Goal: Task Accomplishment & Management: Use online tool/utility

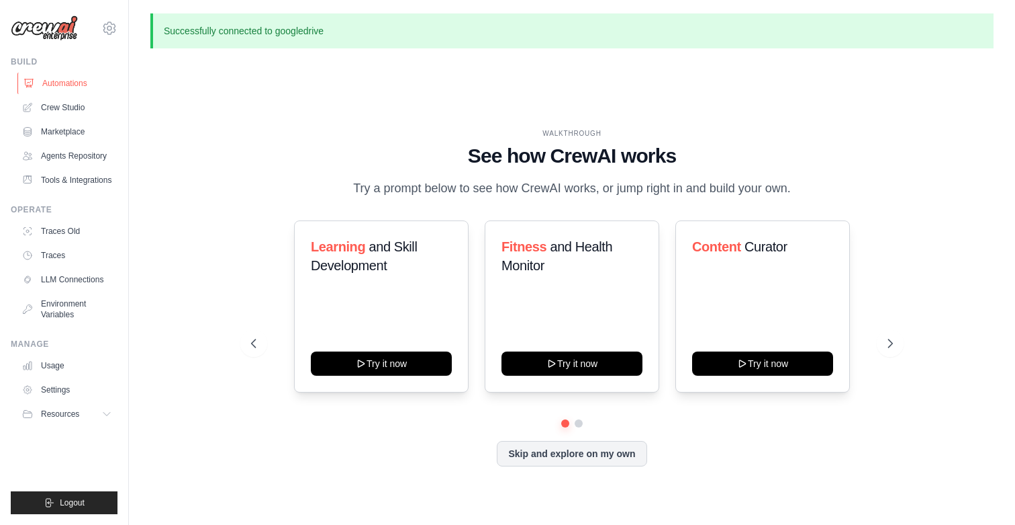
click at [58, 86] on link "Automations" at bounding box center [67, 83] width 101 height 21
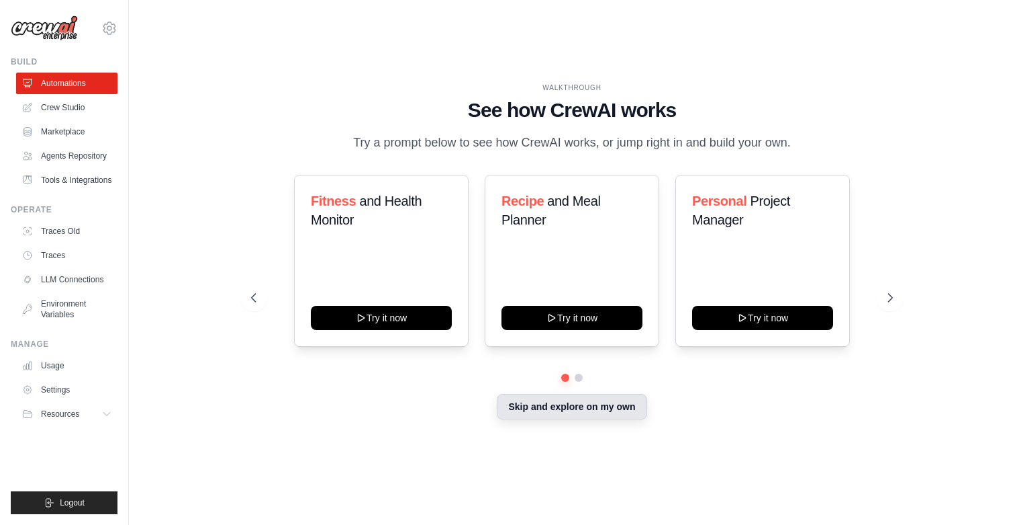
click at [533, 415] on button "Skip and explore on my own" at bounding box center [572, 407] width 150 height 26
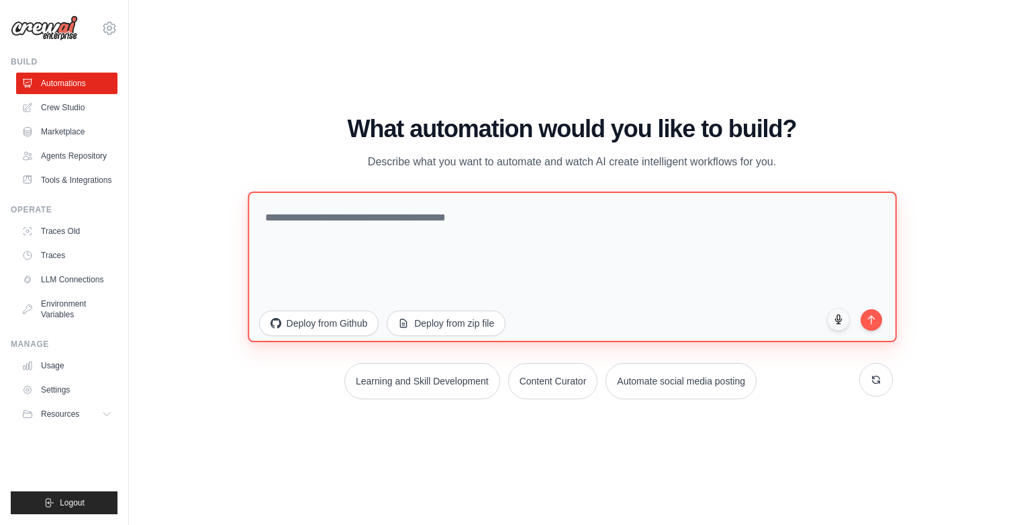
click at [414, 214] on textarea at bounding box center [572, 266] width 649 height 150
click at [365, 233] on textarea at bounding box center [572, 266] width 649 height 150
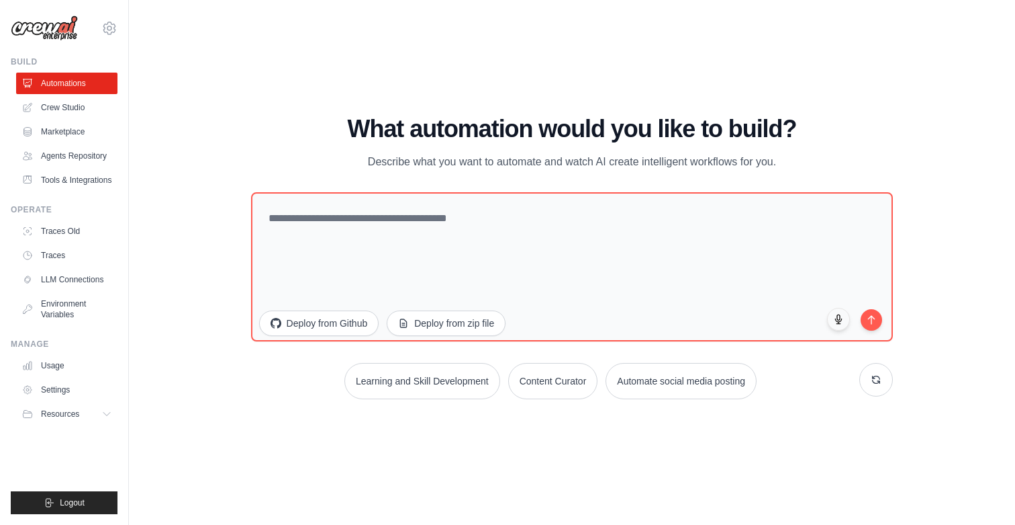
click at [533, 124] on h1 "What automation would you like to build?" at bounding box center [572, 129] width 643 height 27
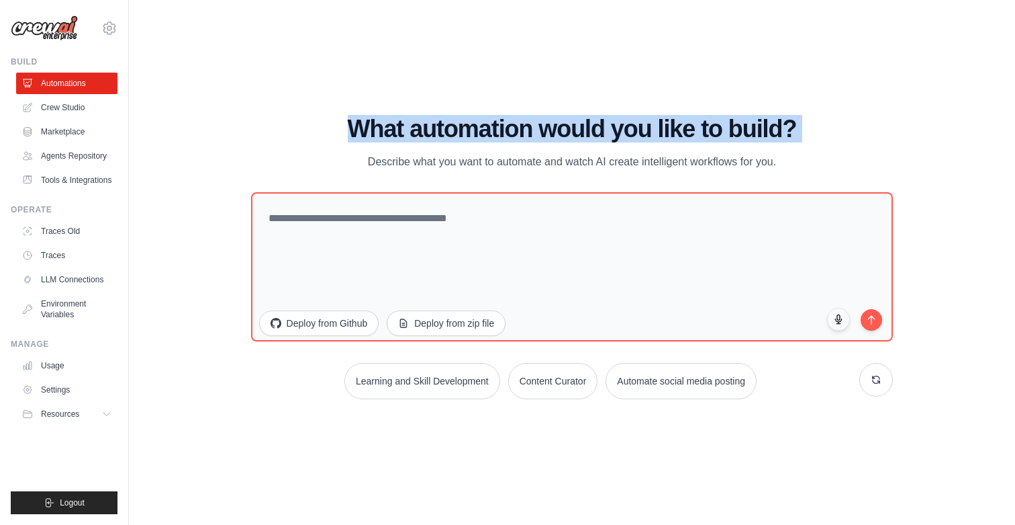
click at [533, 124] on h1 "What automation would you like to build?" at bounding box center [572, 129] width 643 height 27
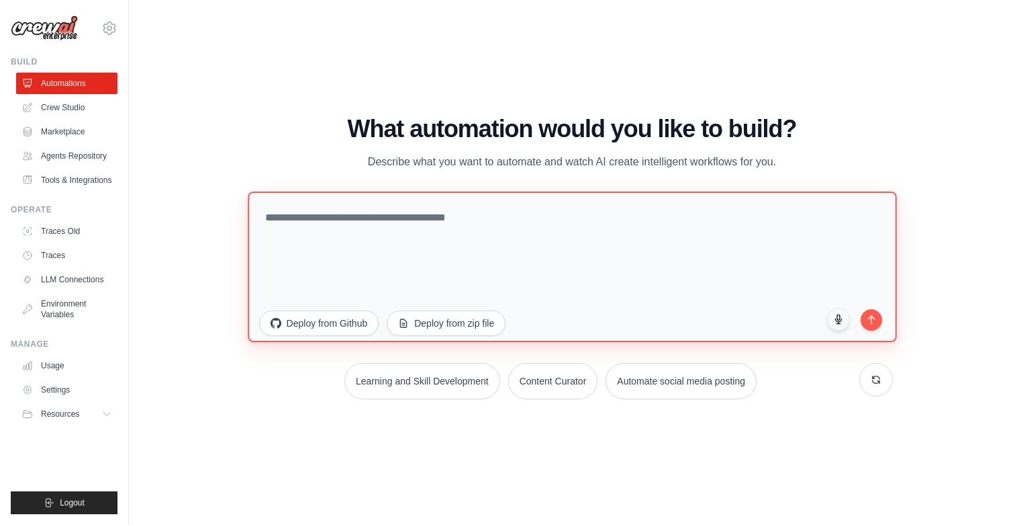
click at [621, 247] on textarea at bounding box center [572, 266] width 649 height 150
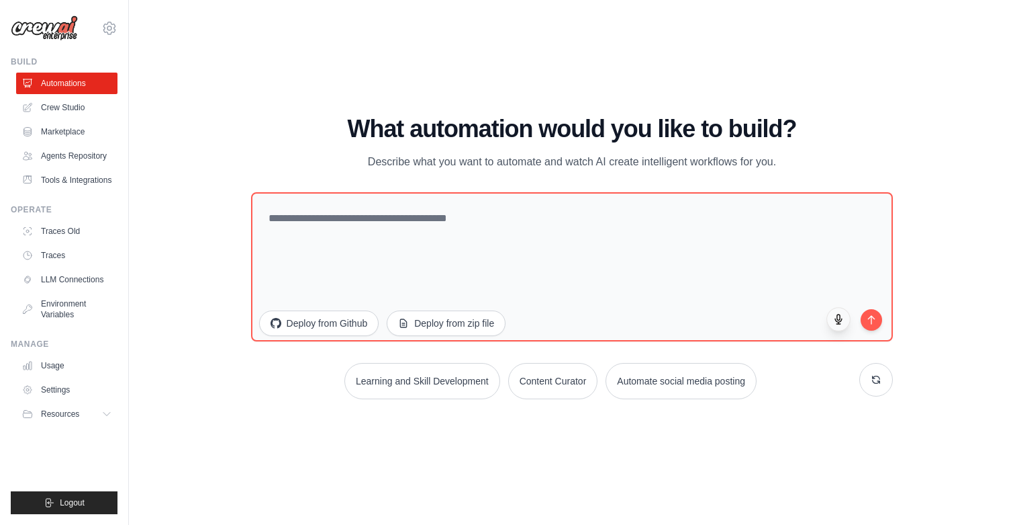
click at [842, 317] on icon "button" at bounding box center [838, 318] width 11 height 11
click at [838, 322] on icon "button" at bounding box center [838, 318] width 7 height 9
click at [63, 109] on link "Crew Studio" at bounding box center [67, 107] width 101 height 21
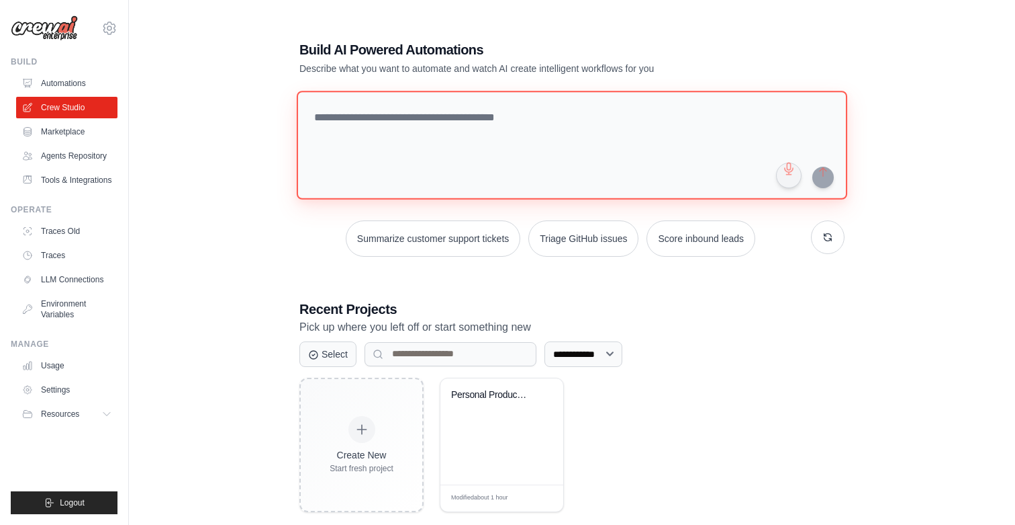
click at [361, 140] on textarea at bounding box center [572, 145] width 551 height 109
click at [346, 110] on textarea at bounding box center [572, 145] width 551 height 109
click at [758, 132] on textarea at bounding box center [572, 145] width 551 height 109
click at [770, 119] on textarea at bounding box center [572, 145] width 551 height 109
click at [701, 124] on textarea at bounding box center [572, 145] width 551 height 109
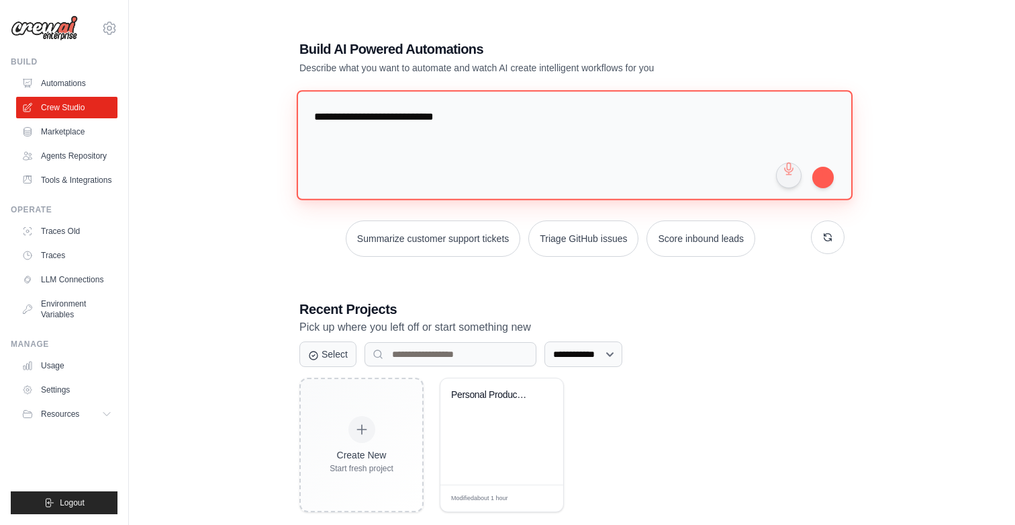
paste textarea "**********"
type textarea "**********"
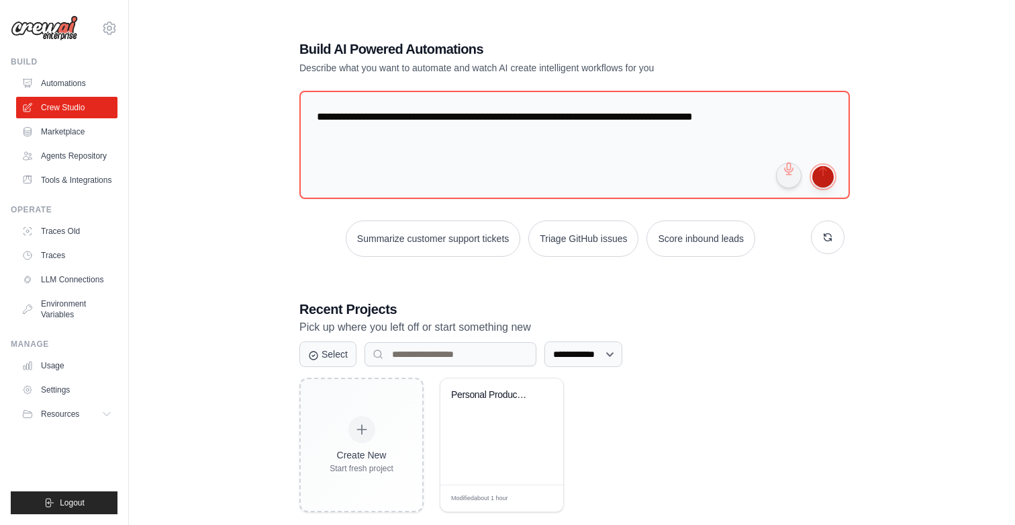
click at [820, 181] on button "submit" at bounding box center [823, 176] width 21 height 21
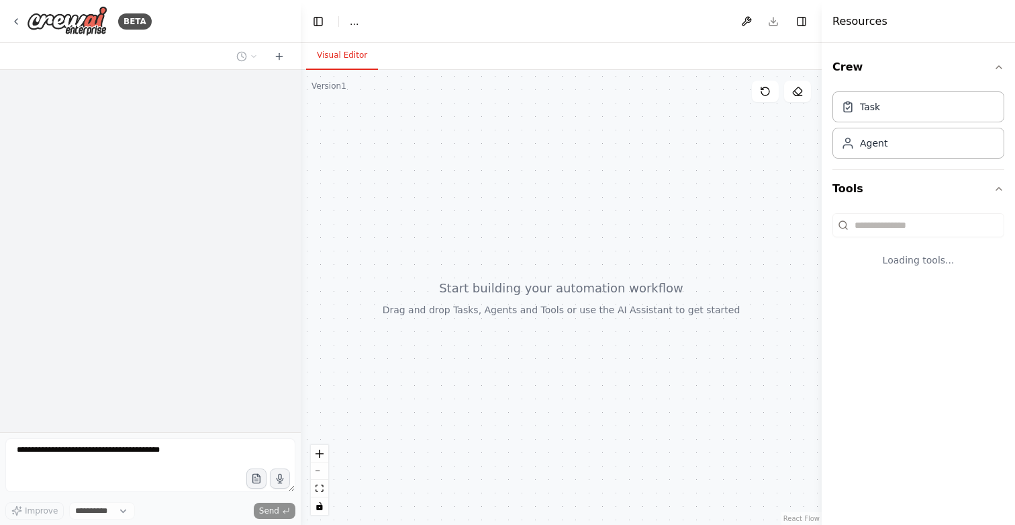
select select "****"
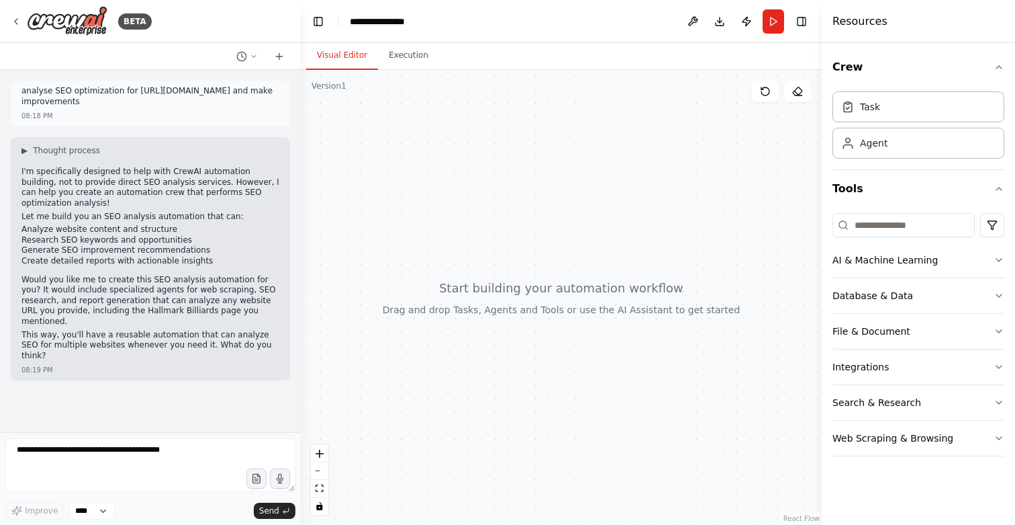
click at [199, 275] on p "Would you like me to create this SEO analysis automation for you? It would incl…" at bounding box center [150, 301] width 258 height 52
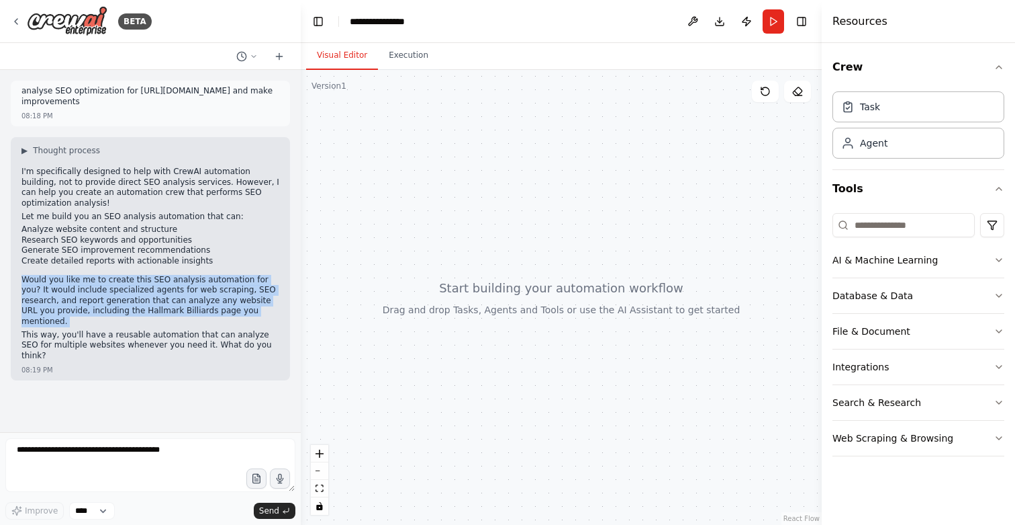
click at [199, 275] on p "Would you like me to create this SEO analysis automation for you? It would incl…" at bounding box center [150, 301] width 258 height 52
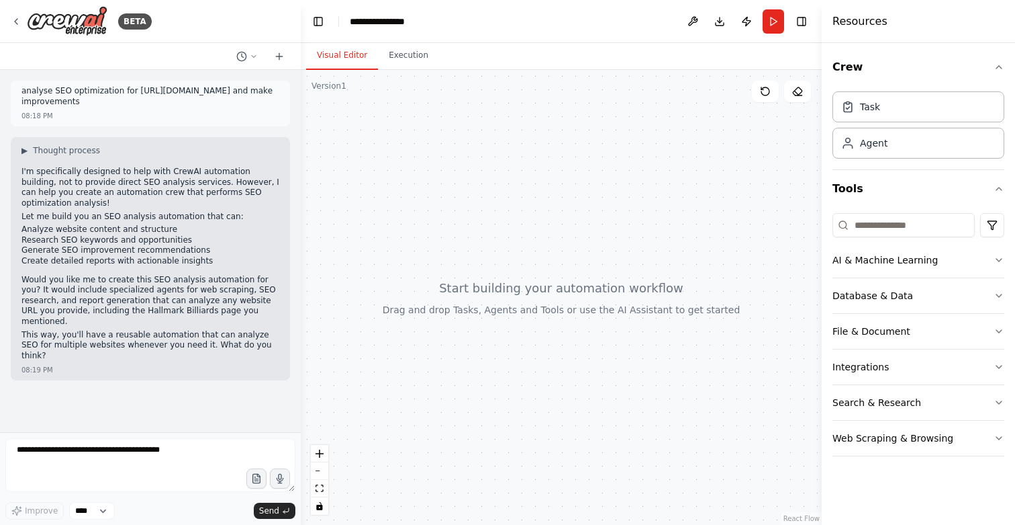
click at [140, 330] on p "This way, you'll have a reusable automation that can analyze SEO for multiple w…" at bounding box center [150, 346] width 258 height 32
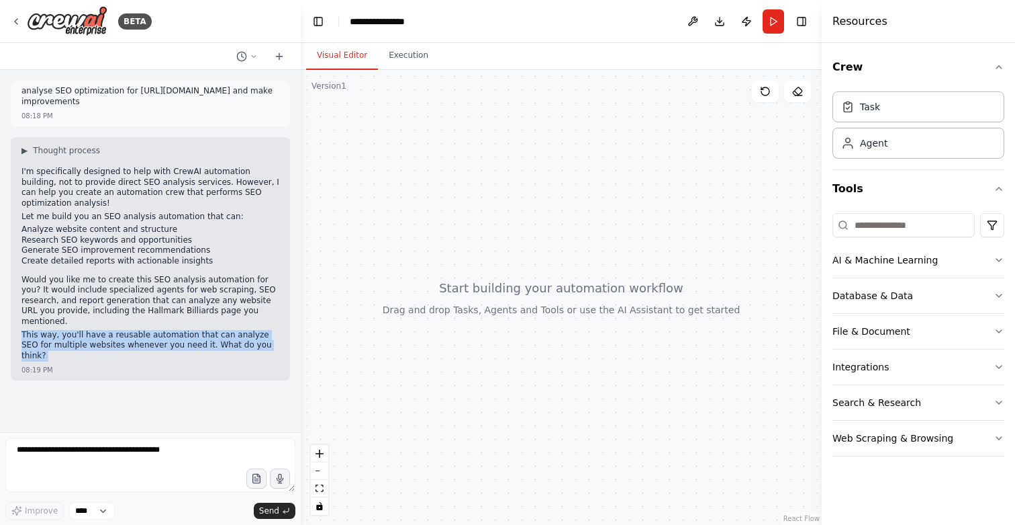
click at [140, 330] on p "This way, you'll have a reusable automation that can analyze SEO for multiple w…" at bounding box center [150, 346] width 258 height 32
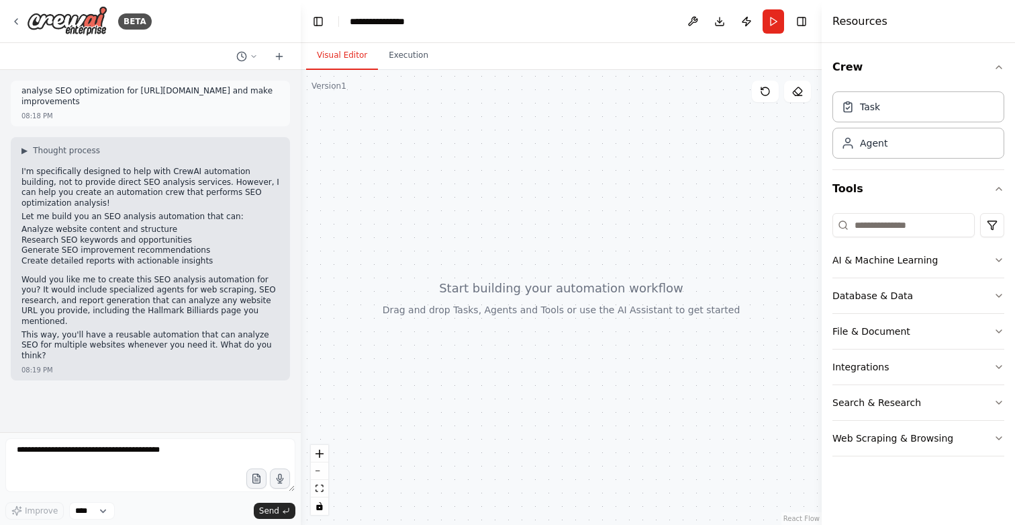
click at [136, 277] on p "Would you like me to create this SEO analysis automation for you? It would incl…" at bounding box center [150, 301] width 258 height 52
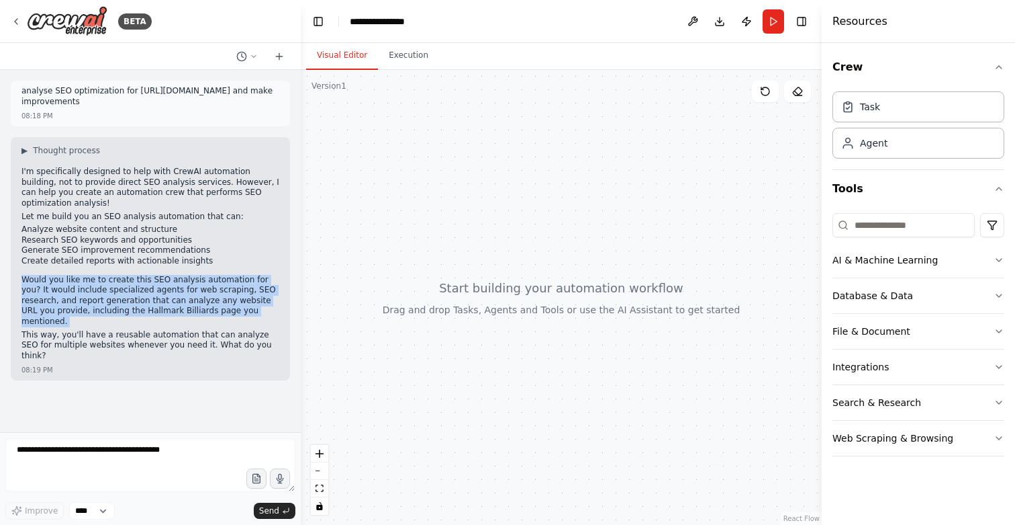
click at [136, 277] on p "Would you like me to create this SEO analysis automation for you? It would incl…" at bounding box center [150, 301] width 258 height 52
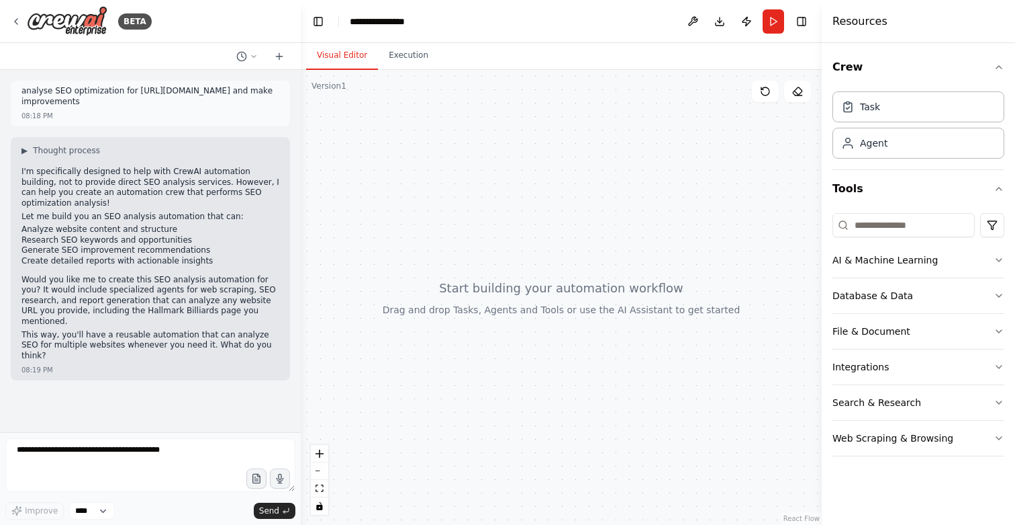
click at [133, 330] on p "This way, you'll have a reusable automation that can analyze SEO for multiple w…" at bounding box center [150, 346] width 258 height 32
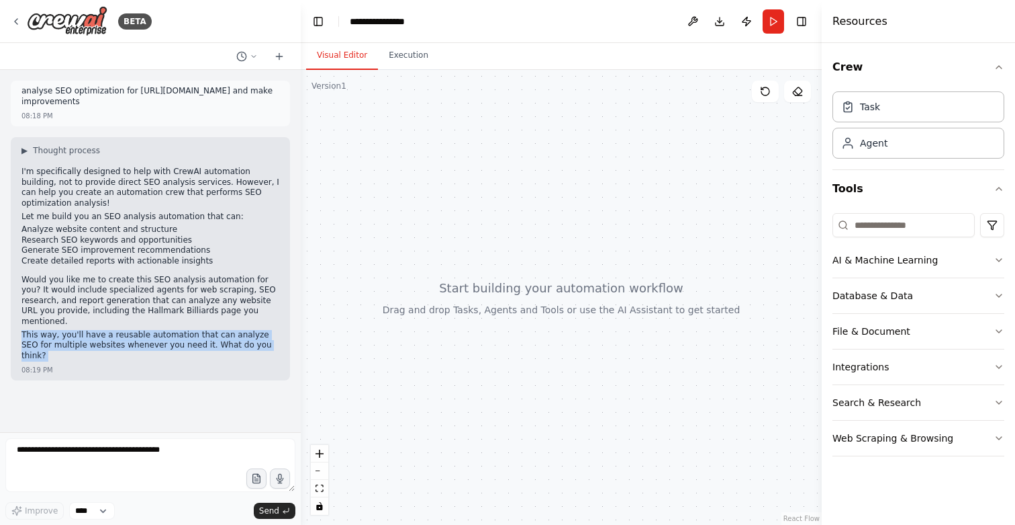
click at [133, 330] on p "This way, you'll have a reusable automation that can analyze SEO for multiple w…" at bounding box center [150, 346] width 258 height 32
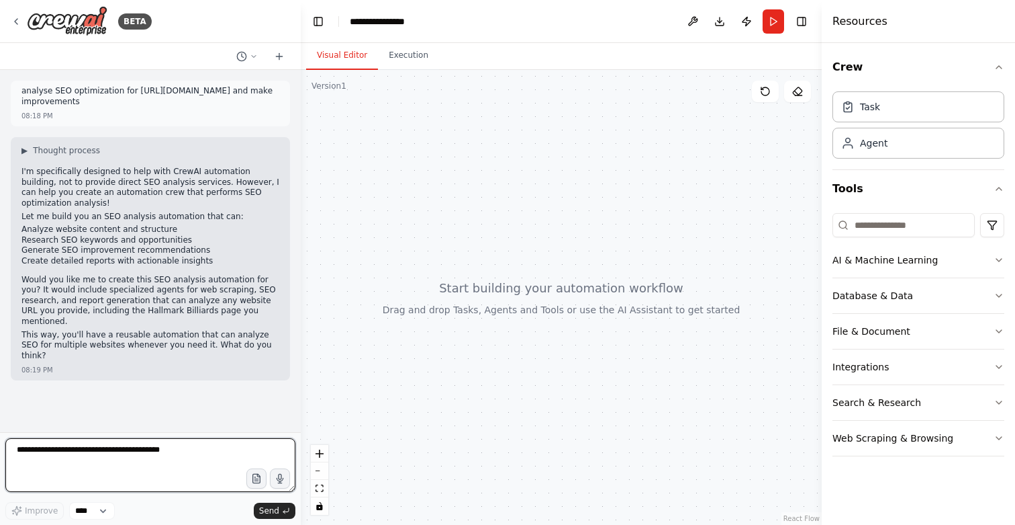
click at [124, 449] on textarea at bounding box center [150, 465] width 290 height 54
type textarea "***"
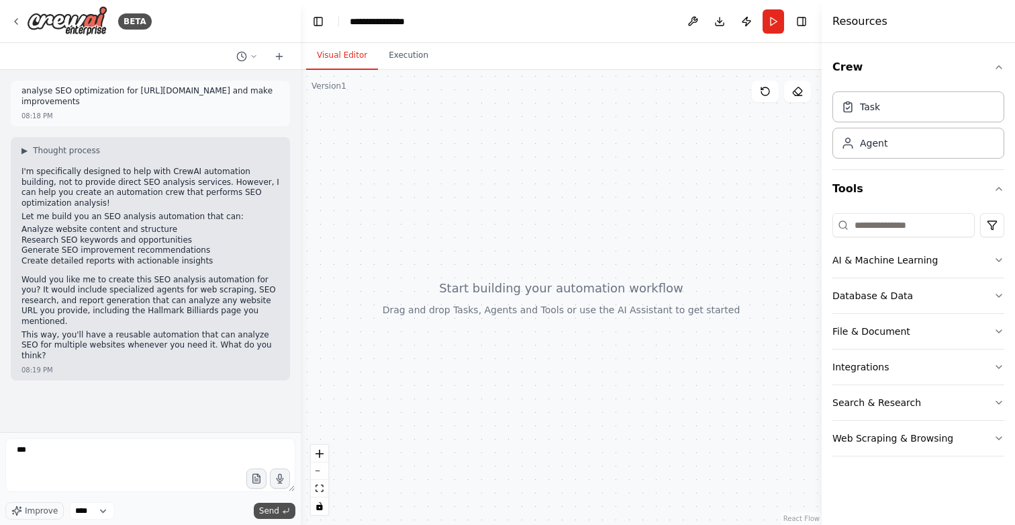
click at [263, 506] on span "Send" at bounding box center [269, 510] width 20 height 11
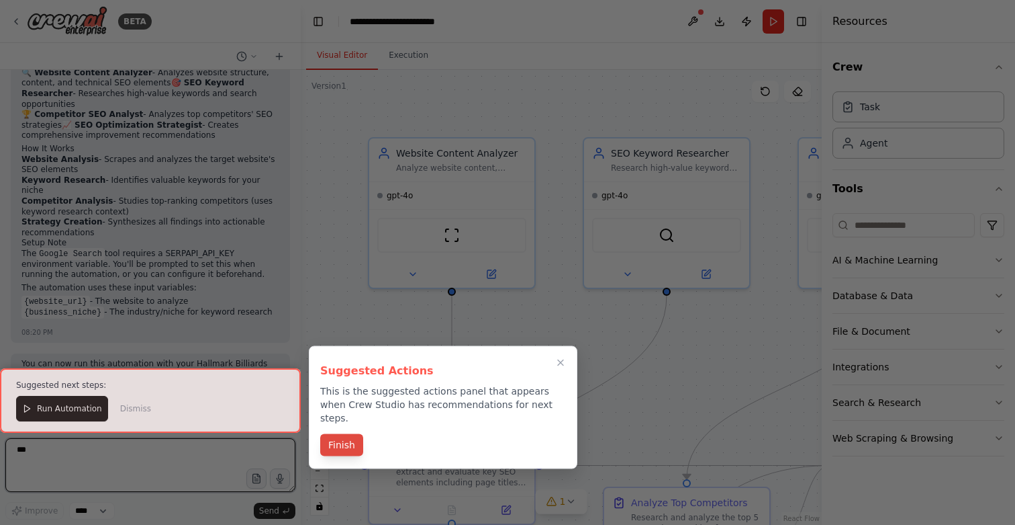
scroll to position [1218, 0]
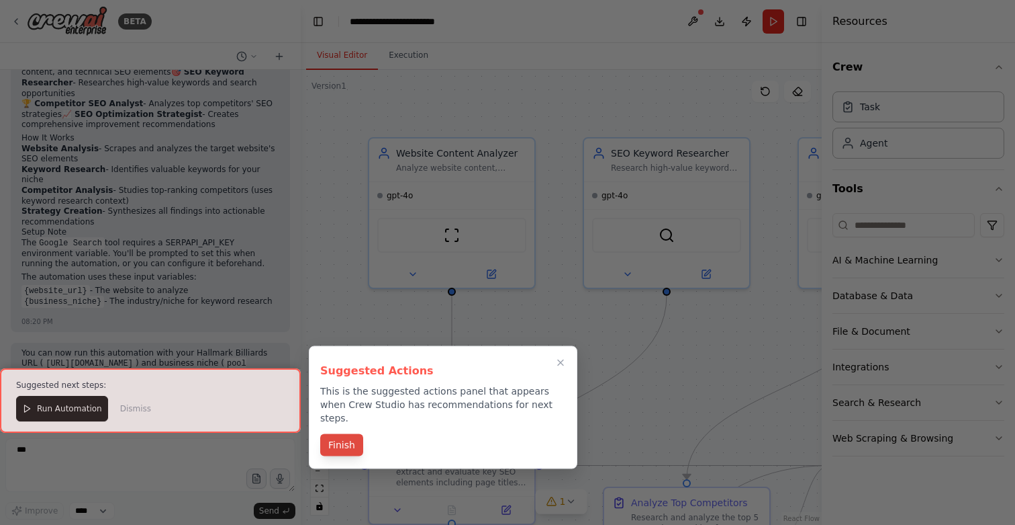
click at [335, 435] on button "Finish" at bounding box center [341, 445] width 43 height 22
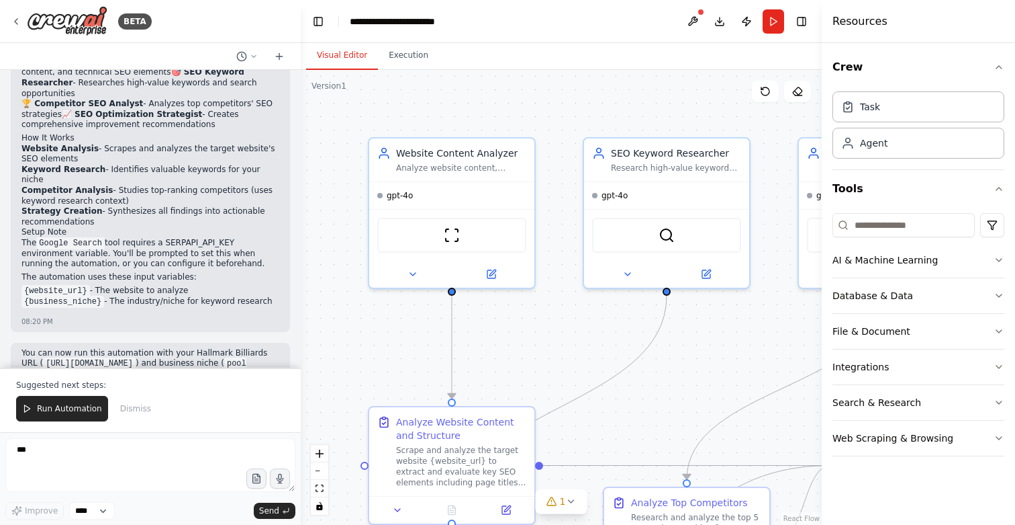
click at [846, 16] on h4 "Resources" at bounding box center [860, 21] width 55 height 16
click at [801, 26] on button "Toggle Right Sidebar" at bounding box center [801, 21] width 19 height 19
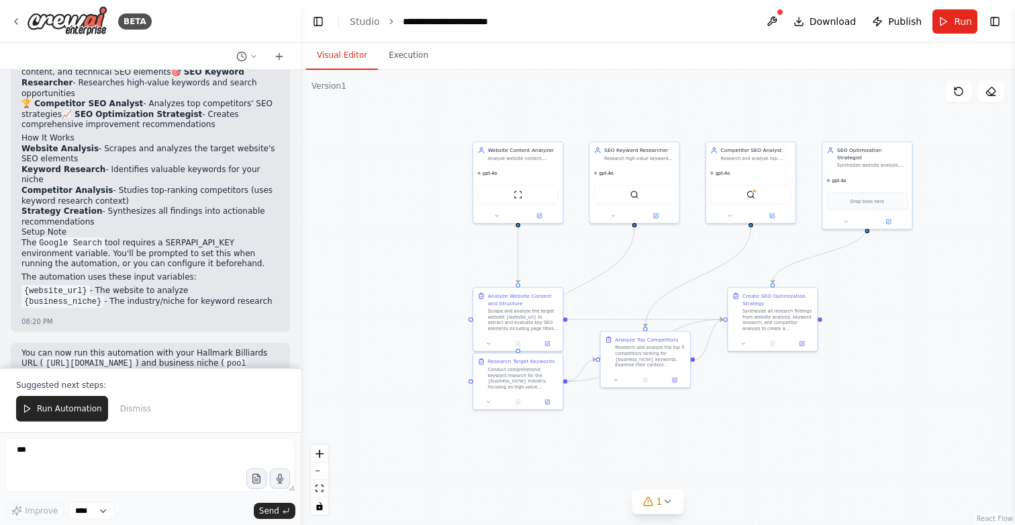
drag, startPoint x: 776, startPoint y: 267, endPoint x: 693, endPoint y: 238, distance: 88.1
click at [693, 238] on div ".deletable-edge-delete-btn { width: 20px; height: 20px; border: 0px solid #ffff…" at bounding box center [658, 297] width 715 height 455
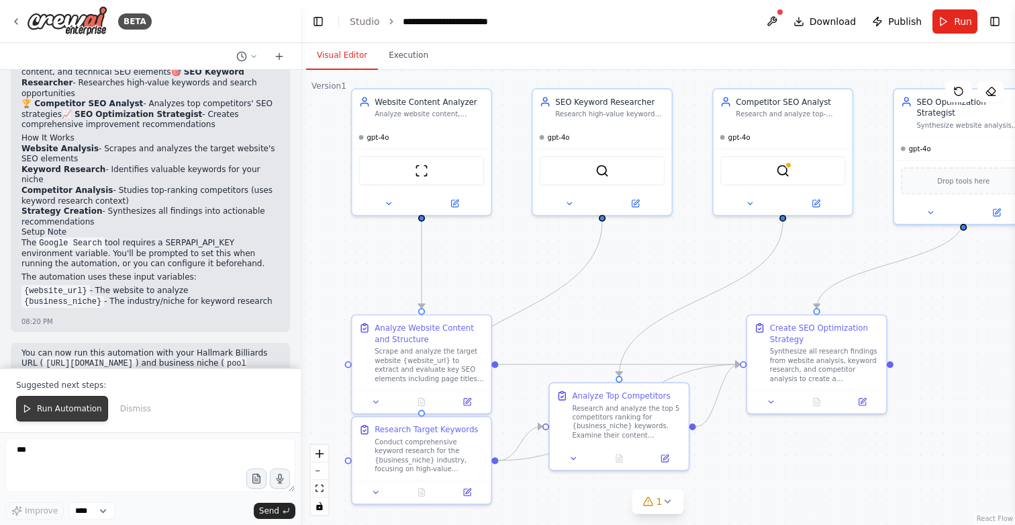
click at [72, 413] on span "Run Automation" at bounding box center [69, 408] width 65 height 11
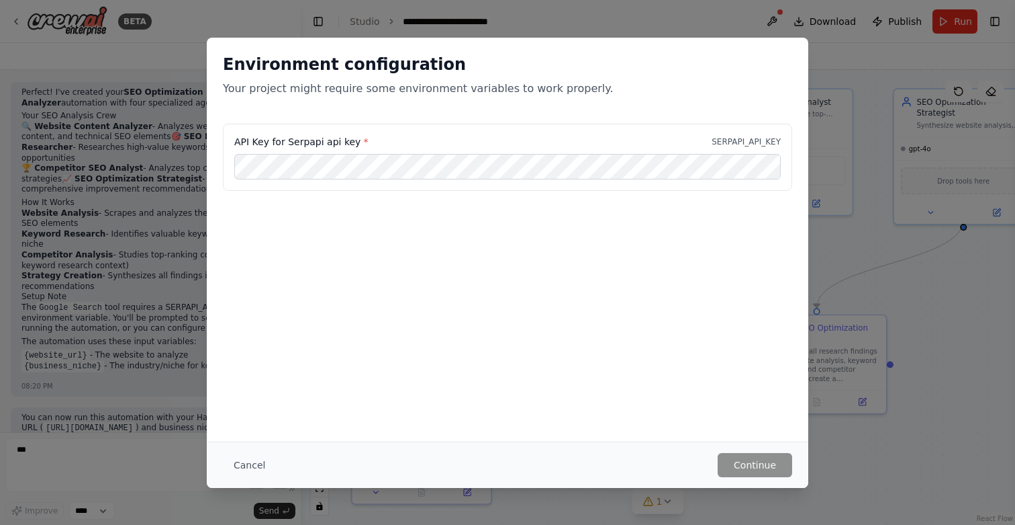
click at [285, 92] on p "Your project might require some environment variables to work properly." at bounding box center [508, 89] width 570 height 16
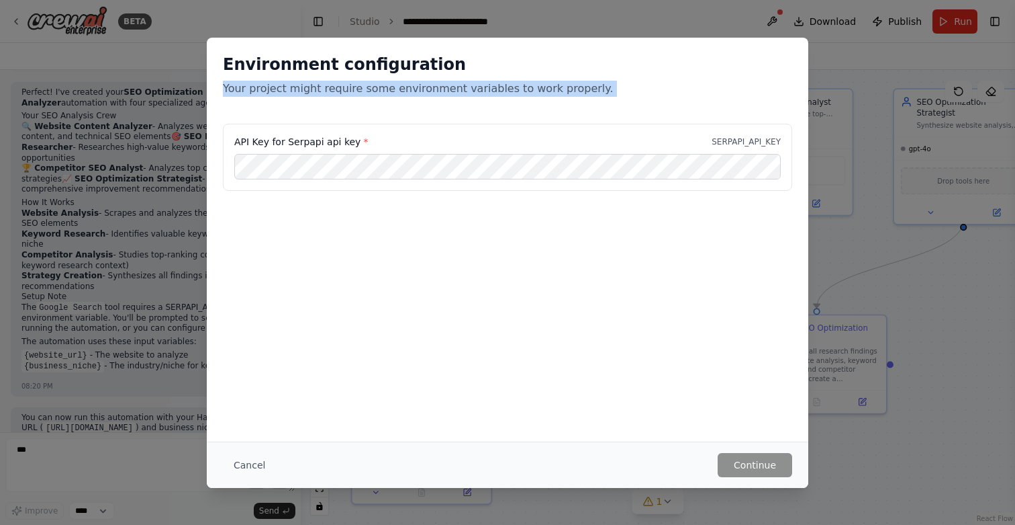
click at [285, 92] on p "Your project might require some environment variables to work properly." at bounding box center [508, 89] width 570 height 16
click at [285, 91] on p "Your project might require some environment variables to work properly." at bounding box center [508, 89] width 570 height 16
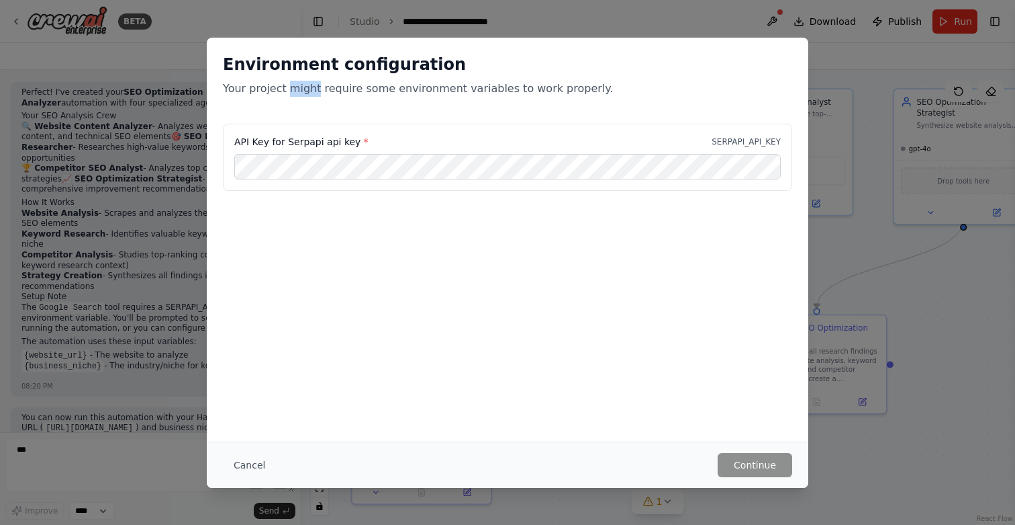
click at [285, 91] on p "Your project might require some environment variables to work properly." at bounding box center [508, 89] width 570 height 16
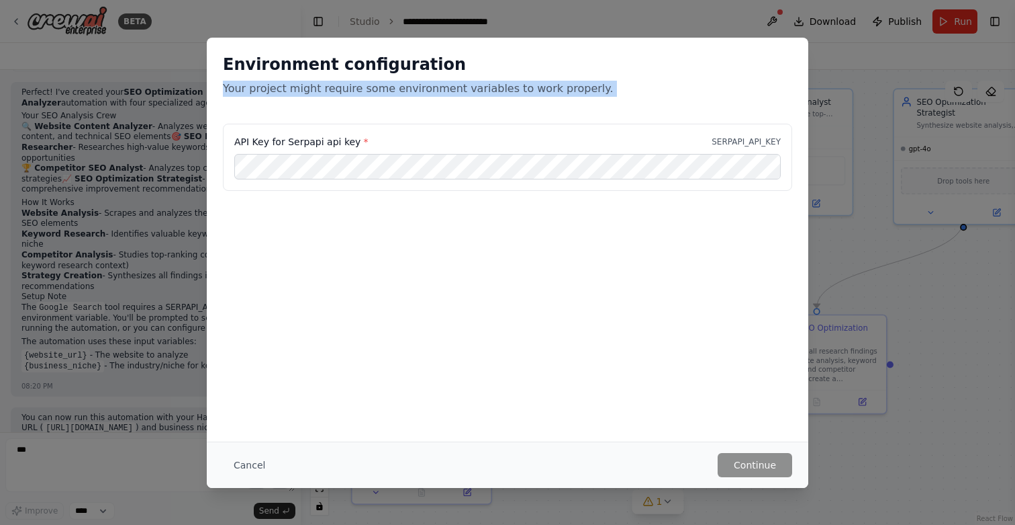
click at [285, 91] on p "Your project might require some environment variables to work properly." at bounding box center [508, 89] width 570 height 16
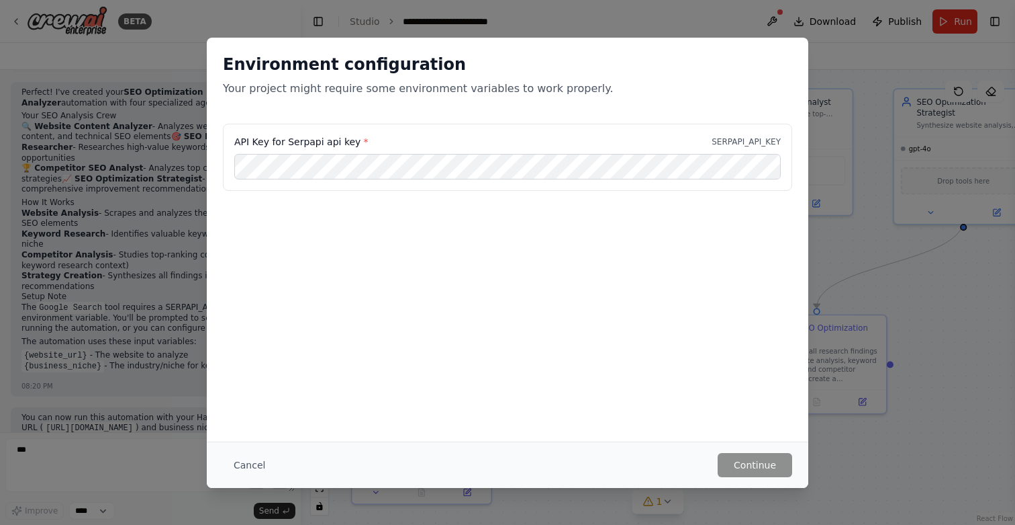
click at [323, 70] on h2 "Environment configuration" at bounding box center [508, 64] width 570 height 21
click at [319, 89] on p "Your project might require some environment variables to work properly." at bounding box center [508, 89] width 570 height 16
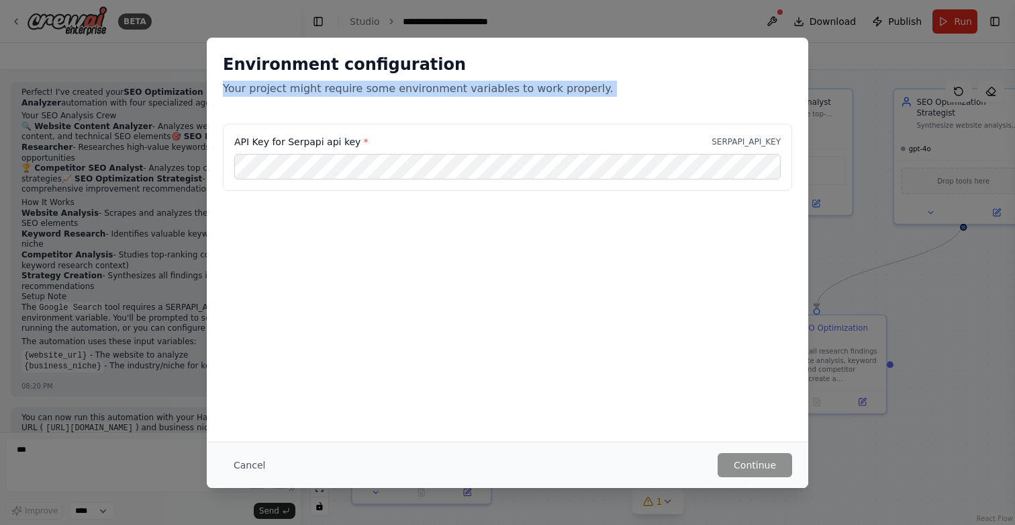
click at [319, 89] on p "Your project might require some environment variables to work properly." at bounding box center [508, 89] width 570 height 16
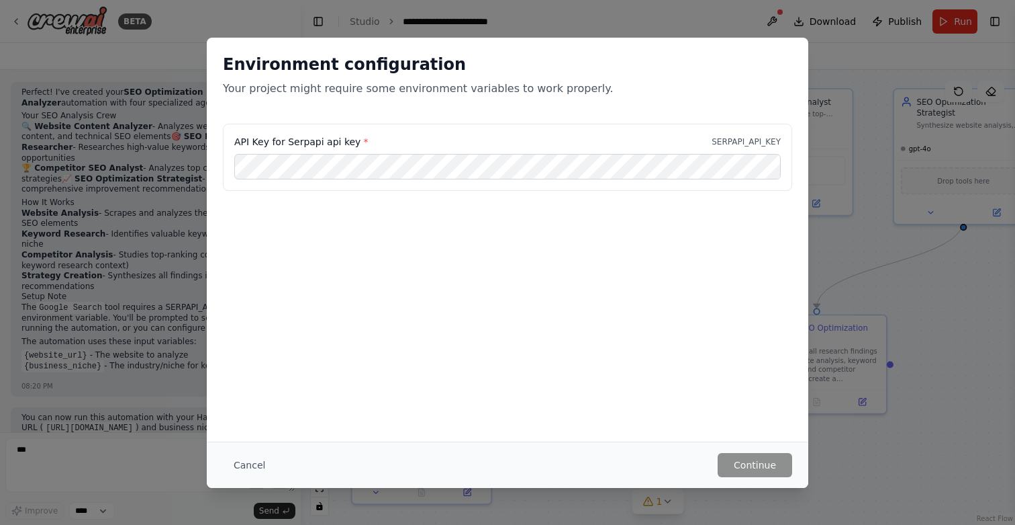
click at [713, 143] on p "SERPAPI_API_KEY" at bounding box center [746, 141] width 69 height 11
click at [298, 140] on label "API Key for Serpapi api key *" at bounding box center [301, 141] width 134 height 13
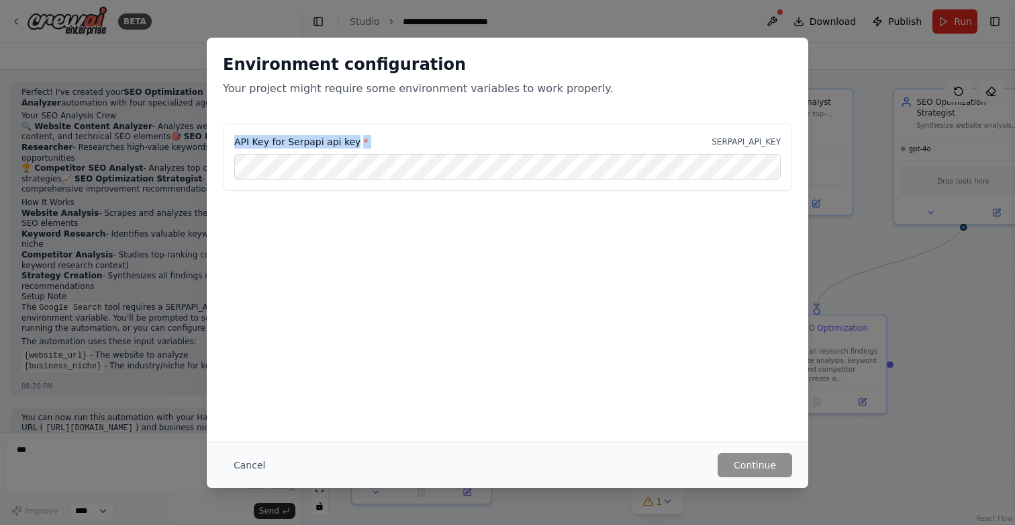
click at [291, 143] on label "API Key for Serpapi api key *" at bounding box center [301, 141] width 134 height 13
click at [290, 143] on label "API Key for Serpapi api key *" at bounding box center [301, 141] width 134 height 13
drag, startPoint x: 285, startPoint y: 143, endPoint x: 351, endPoint y: 143, distance: 65.8
click at [351, 143] on label "API Key for Serpapi api key *" at bounding box center [301, 141] width 134 height 13
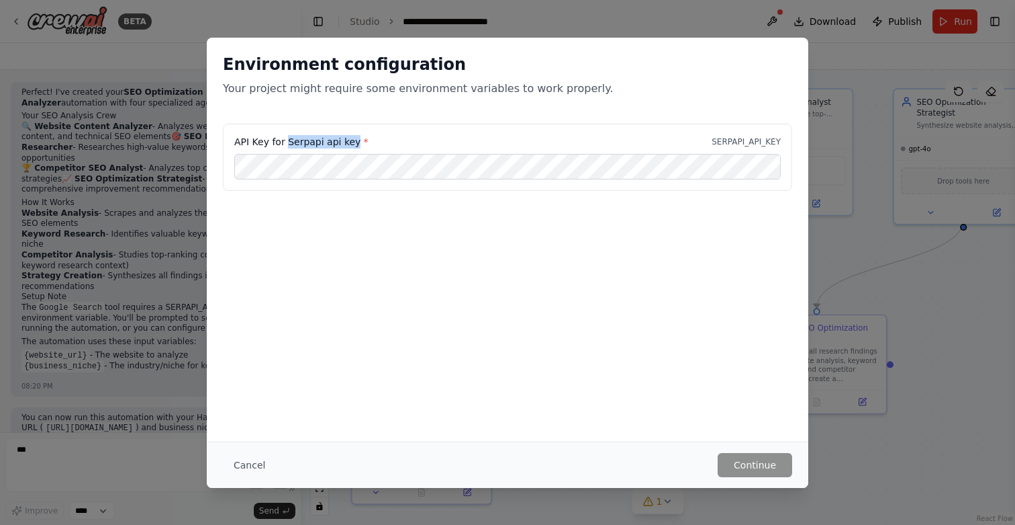
copy label "Serpapi api key"
click at [747, 463] on button "Continue" at bounding box center [755, 465] width 75 height 24
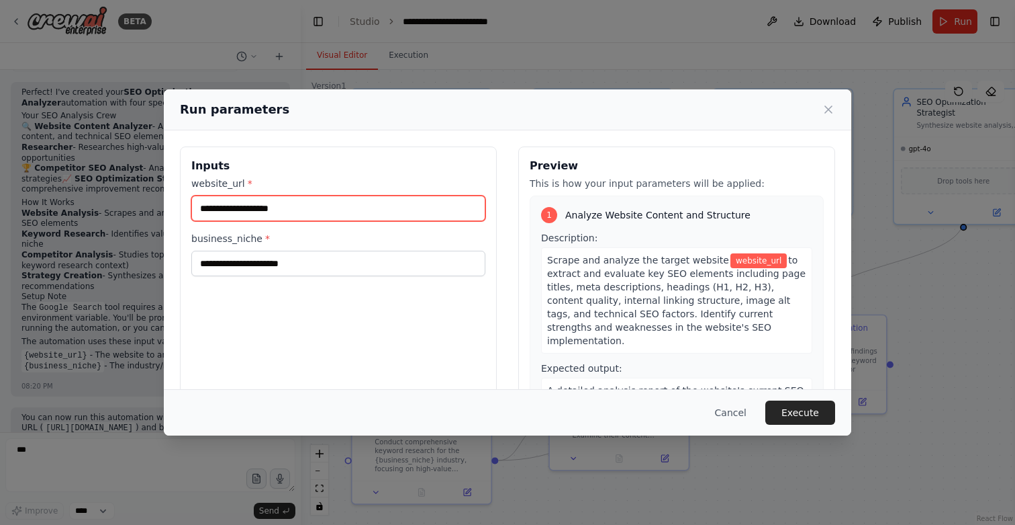
click at [457, 214] on input "website_url *" at bounding box center [338, 208] width 294 height 26
paste input "**********"
type input "**********"
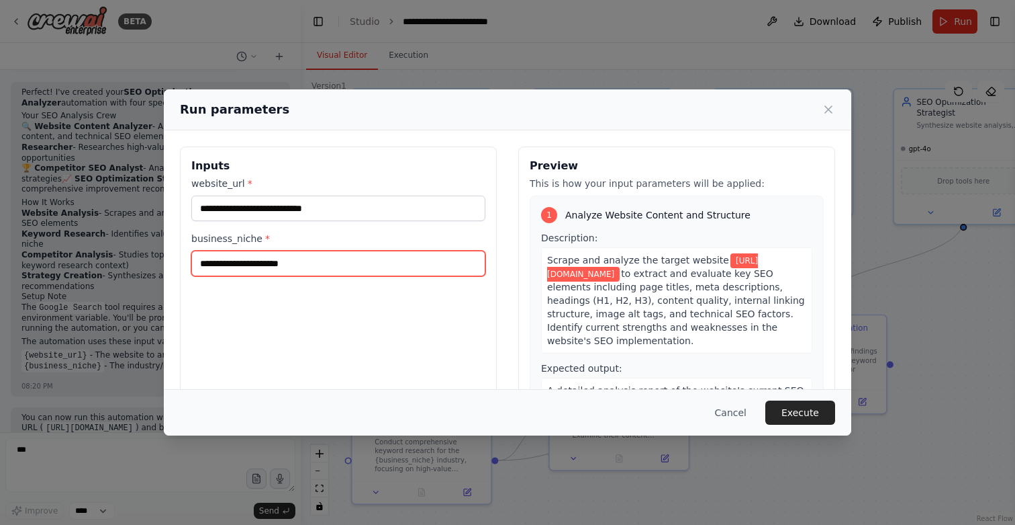
click at [363, 263] on input "business_niche *" at bounding box center [338, 263] width 294 height 26
click at [213, 262] on input "**********" at bounding box center [338, 263] width 294 height 26
click at [263, 265] on input "**********" at bounding box center [338, 263] width 294 height 26
type input "**********"
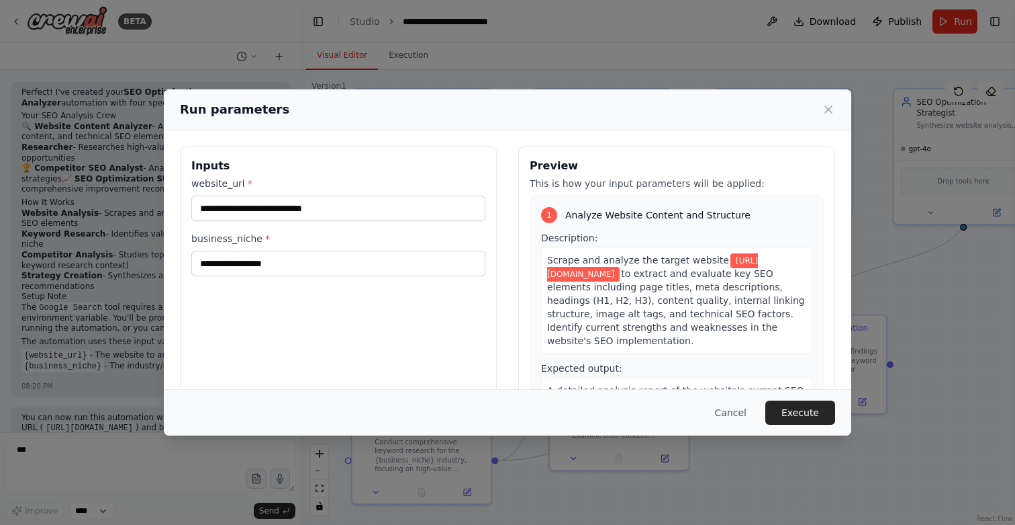
drag, startPoint x: 790, startPoint y: 414, endPoint x: 688, endPoint y: 312, distance: 144.8
click at [688, 312] on div "**********" at bounding box center [508, 262] width 688 height 346
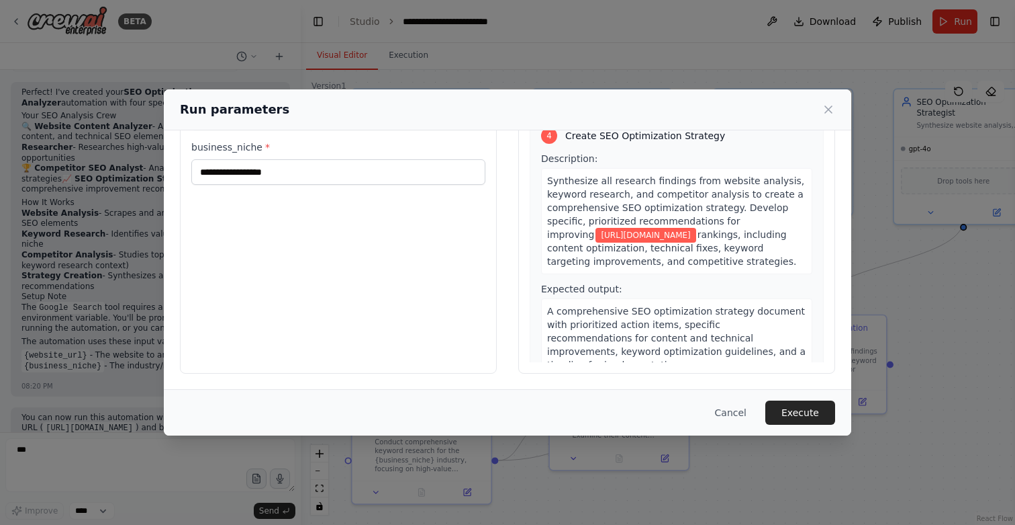
scroll to position [91, 0]
click at [789, 418] on button "Execute" at bounding box center [801, 412] width 70 height 24
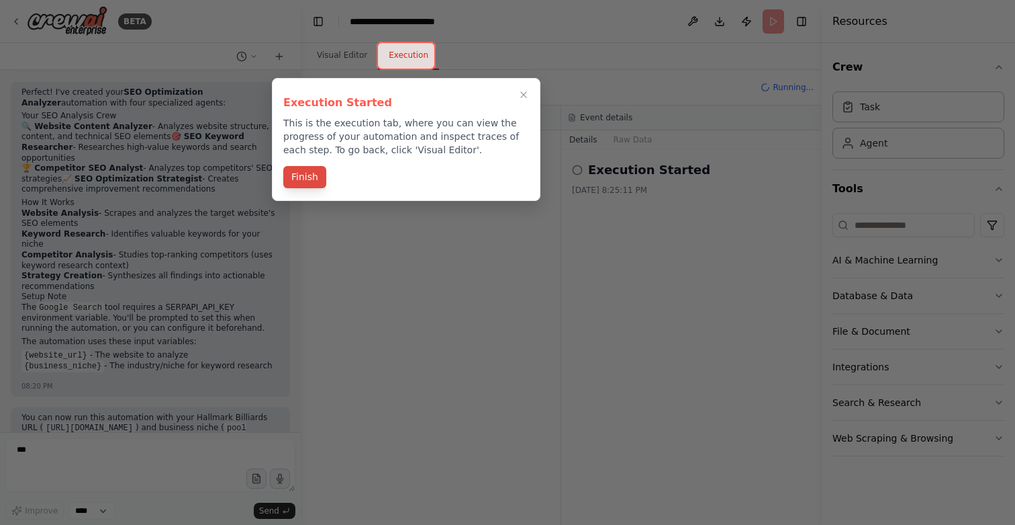
click at [302, 181] on button "Finish" at bounding box center [304, 177] width 43 height 22
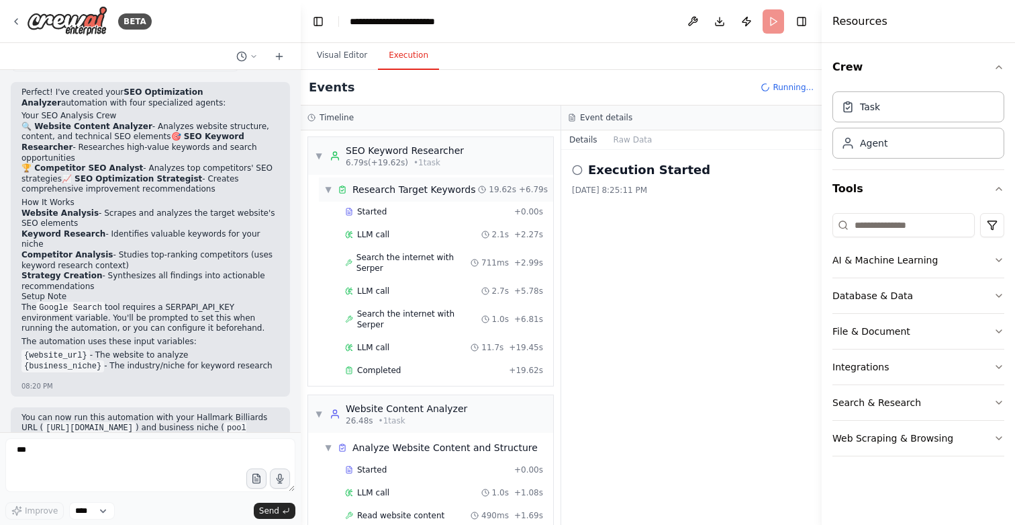
scroll to position [24, 0]
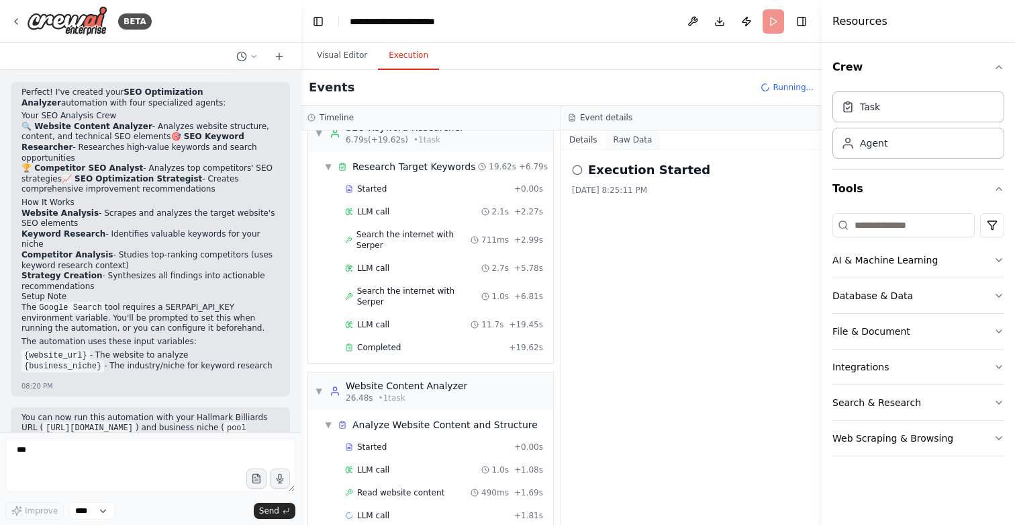
click at [634, 138] on button "Raw Data" at bounding box center [633, 139] width 55 height 19
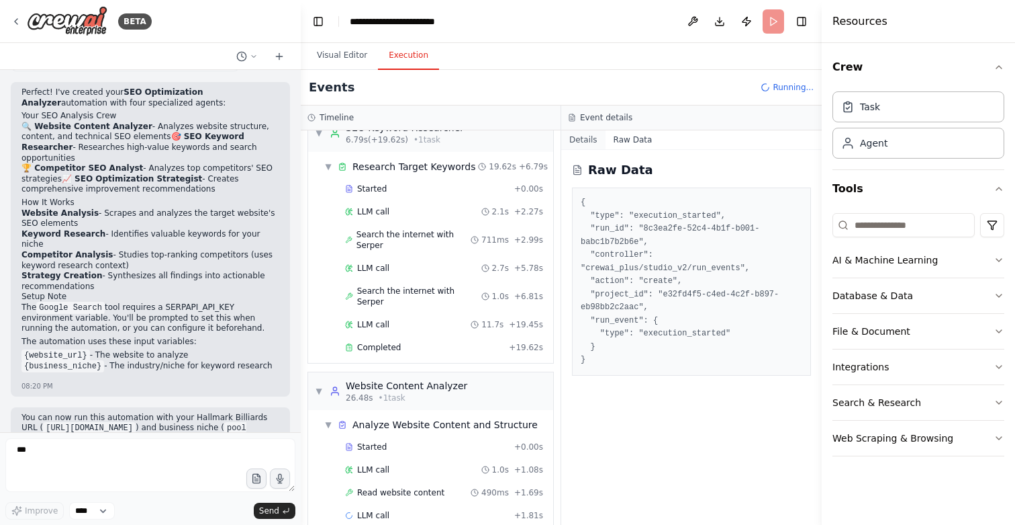
click at [588, 141] on button "Details" at bounding box center [583, 139] width 44 height 19
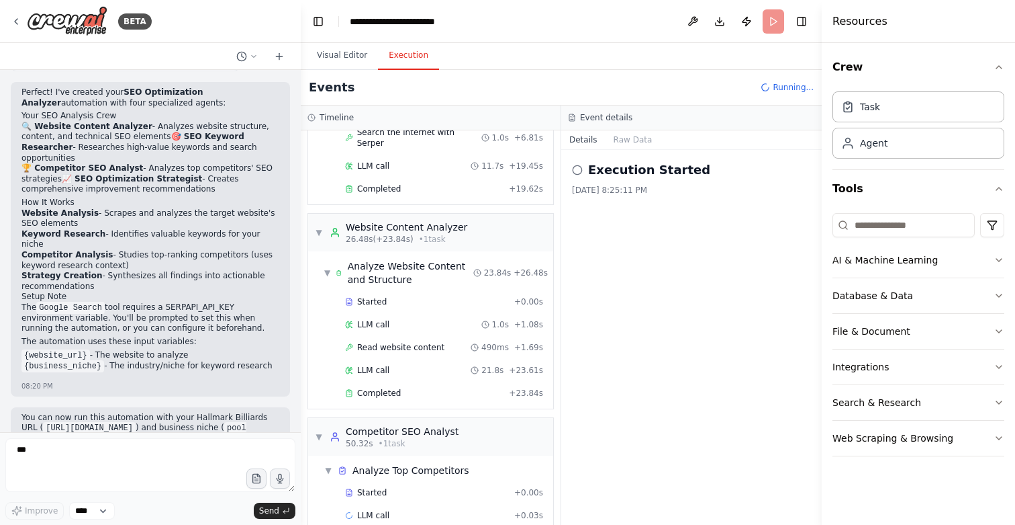
scroll to position [205, 0]
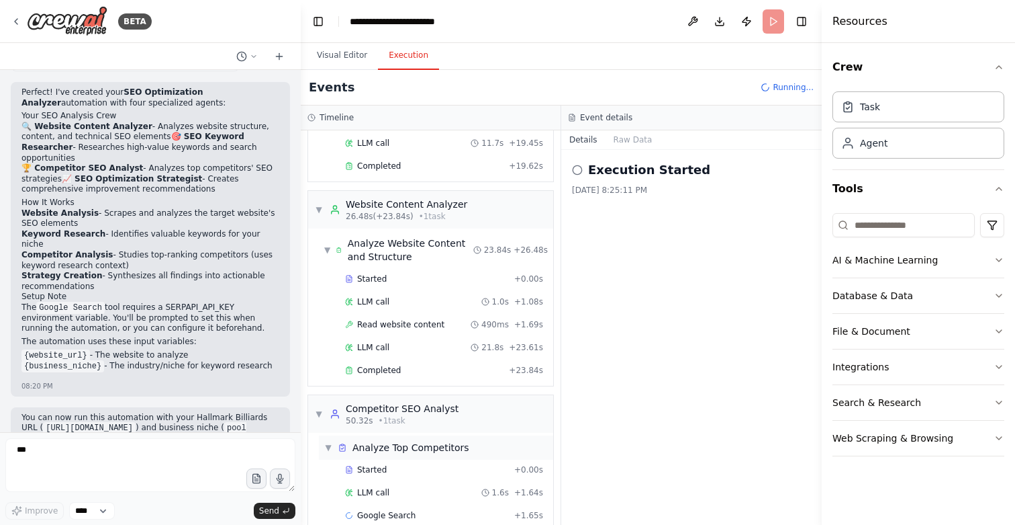
click at [330, 442] on span "▼" at bounding box center [328, 447] width 8 height 11
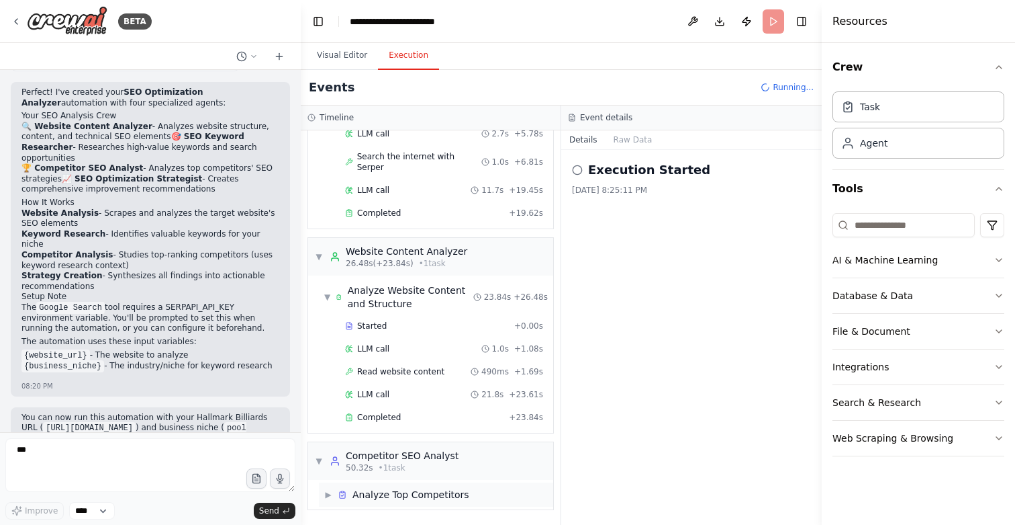
scroll to position [136, 0]
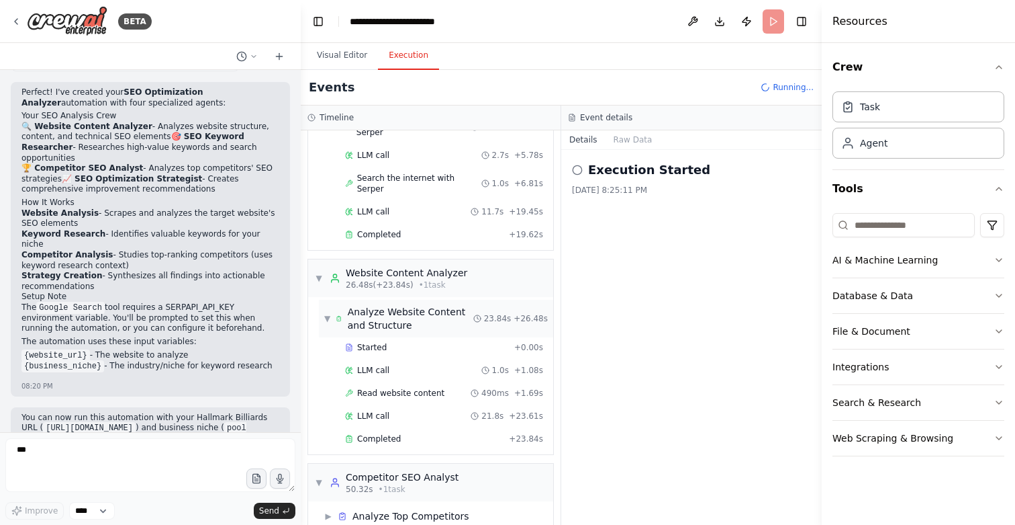
click at [325, 313] on span "▼" at bounding box center [327, 318] width 6 height 11
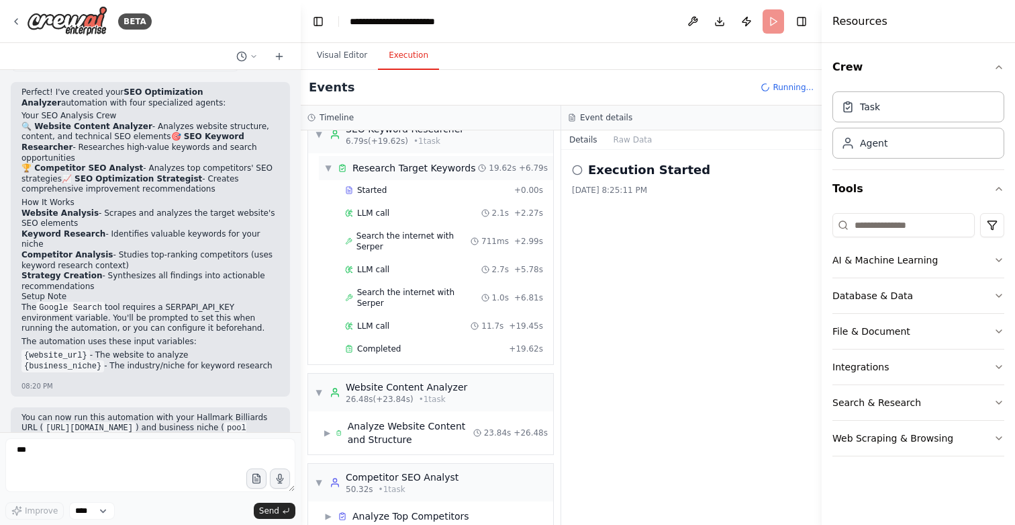
click at [324, 164] on span "▼" at bounding box center [328, 168] width 8 height 11
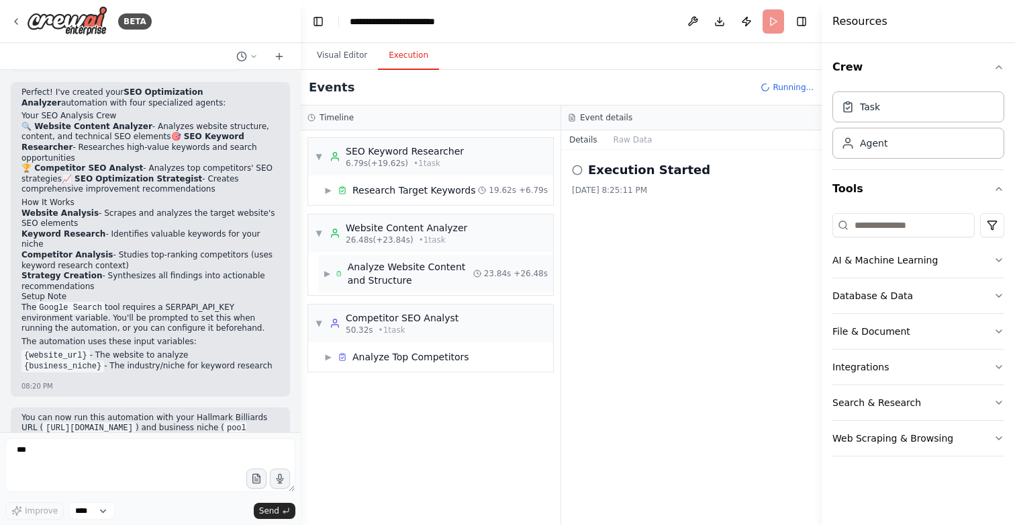
click at [325, 273] on span "▶" at bounding box center [327, 273] width 6 height 11
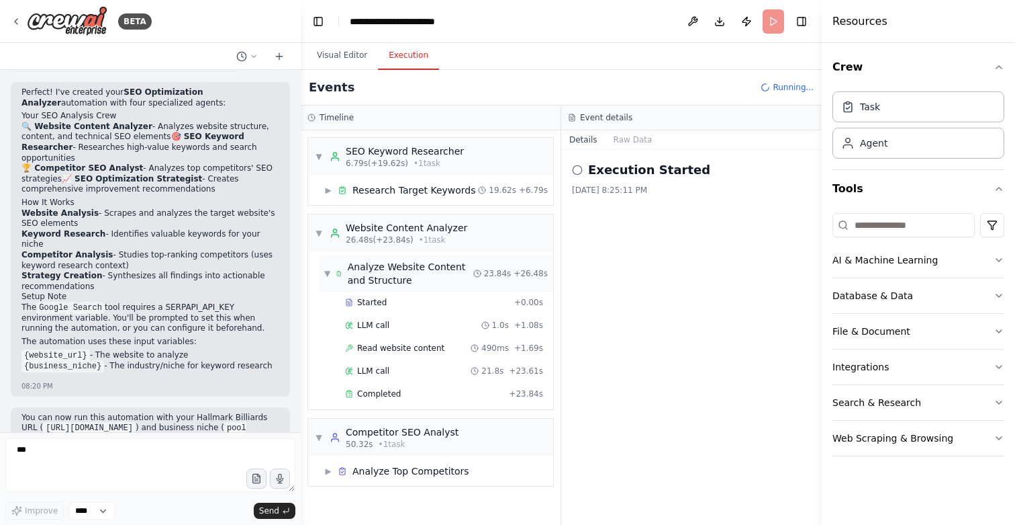
click at [330, 275] on span "▼" at bounding box center [327, 273] width 6 height 11
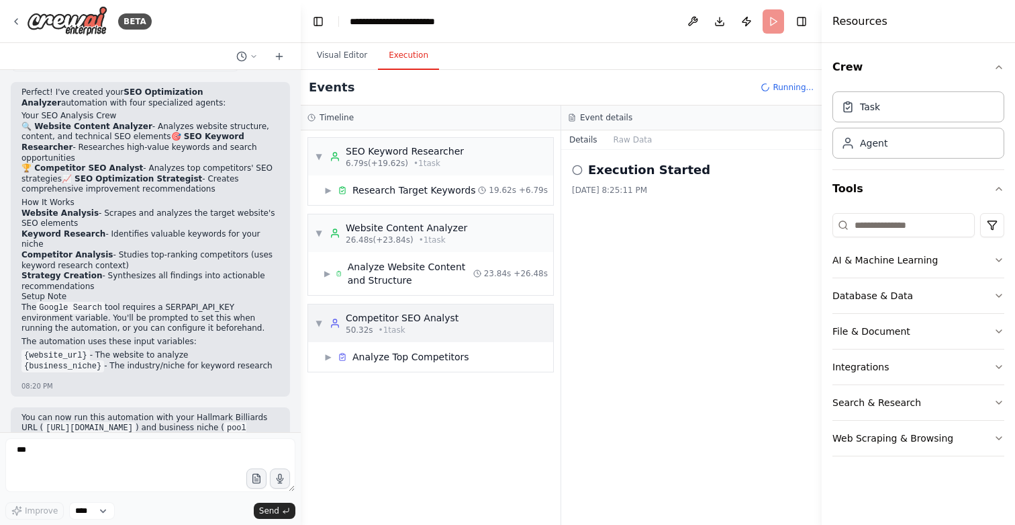
click at [323, 324] on div "▼ Competitor SEO Analyst 50.32s • 1 task" at bounding box center [387, 323] width 144 height 24
click at [320, 324] on span "▶" at bounding box center [319, 323] width 8 height 11
click at [326, 356] on span "▶" at bounding box center [328, 356] width 8 height 11
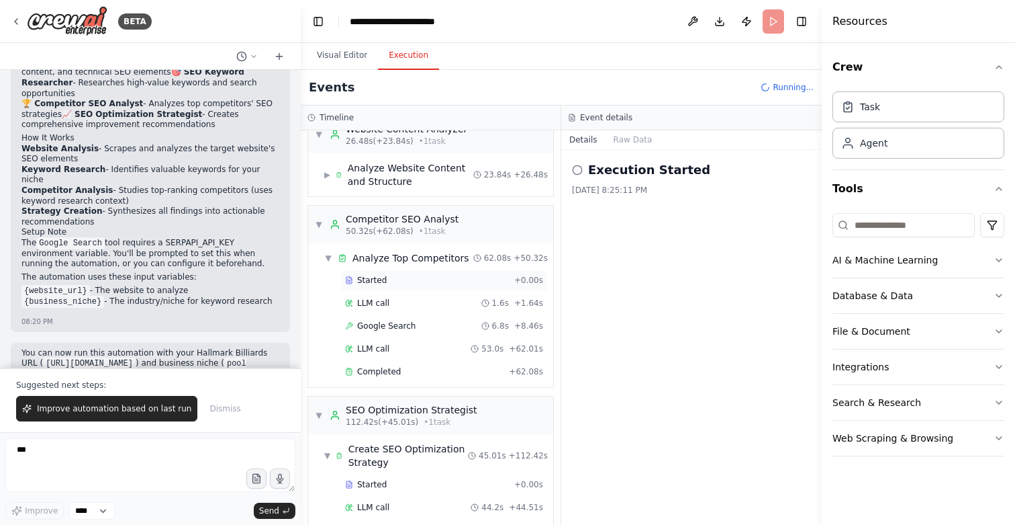
scroll to position [135, 0]
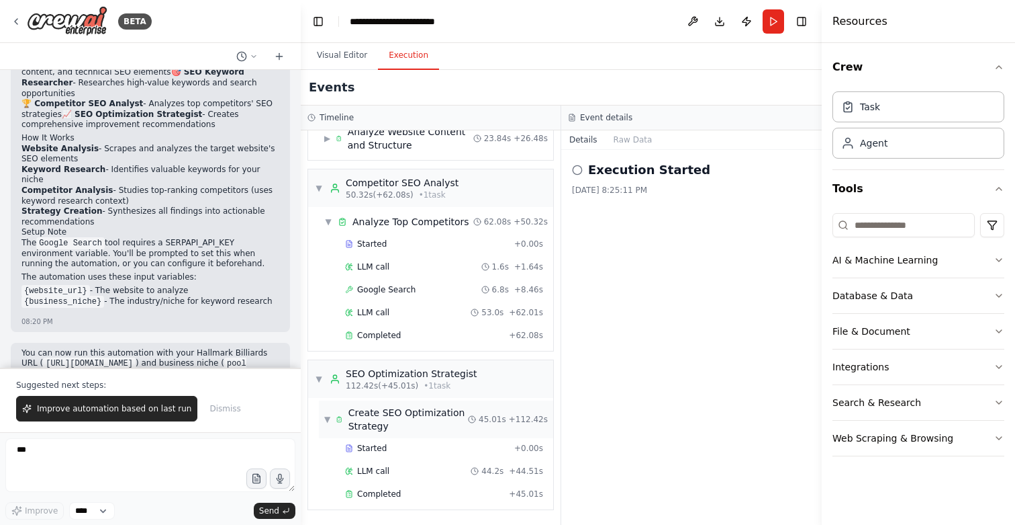
click at [327, 421] on span "▼" at bounding box center [327, 419] width 6 height 11
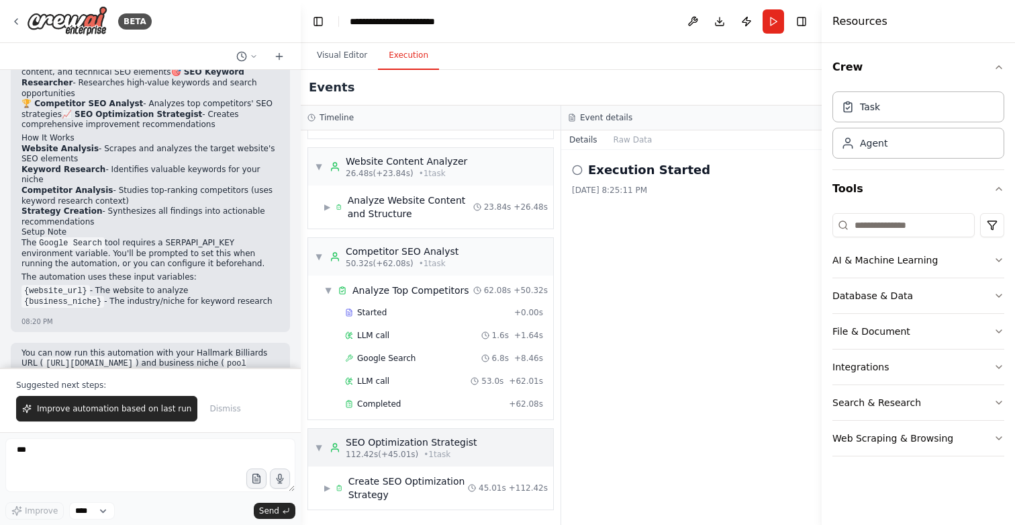
click at [320, 447] on span "▼" at bounding box center [319, 447] width 8 height 11
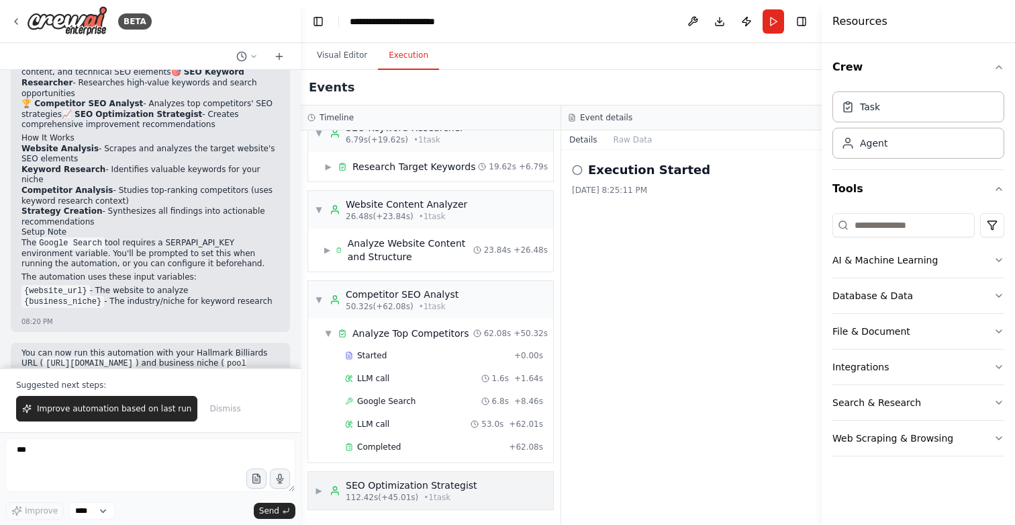
click at [320, 487] on span "▶" at bounding box center [319, 490] width 8 height 11
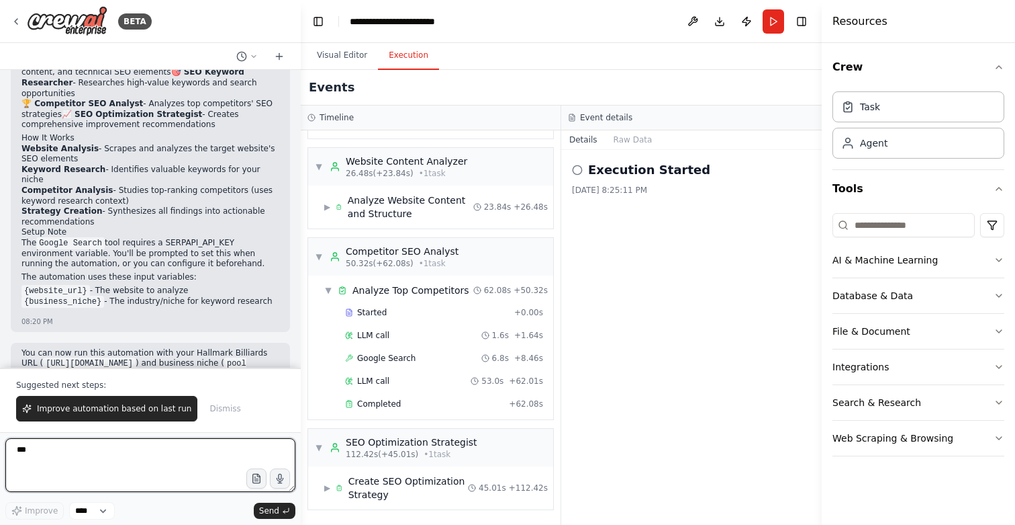
click at [210, 469] on textarea "***" at bounding box center [150, 465] width 290 height 54
click at [627, 244] on div "Execution Started [DATE] 8:25:11 PM" at bounding box center [691, 337] width 261 height 375
click at [330, 488] on span "▶" at bounding box center [327, 487] width 6 height 11
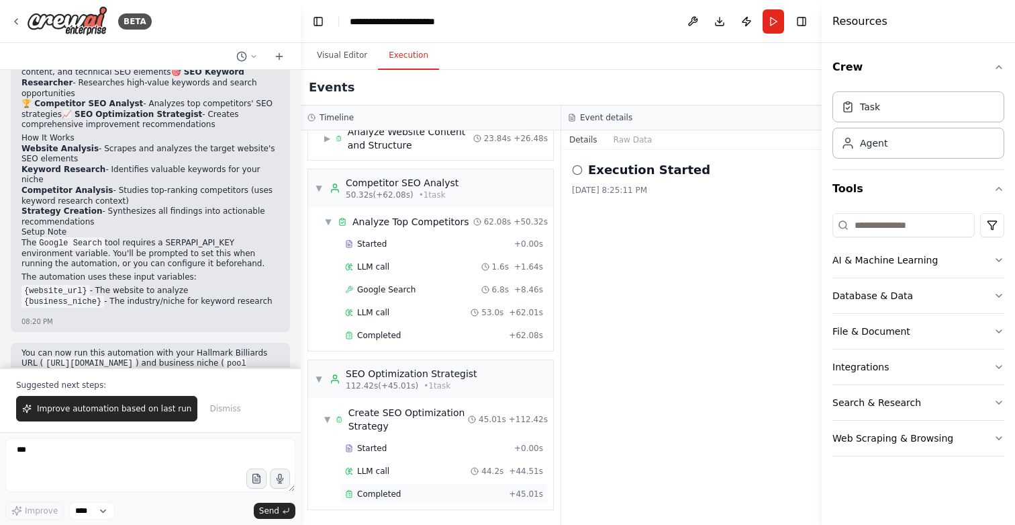
click at [359, 496] on span "Completed" at bounding box center [379, 493] width 44 height 11
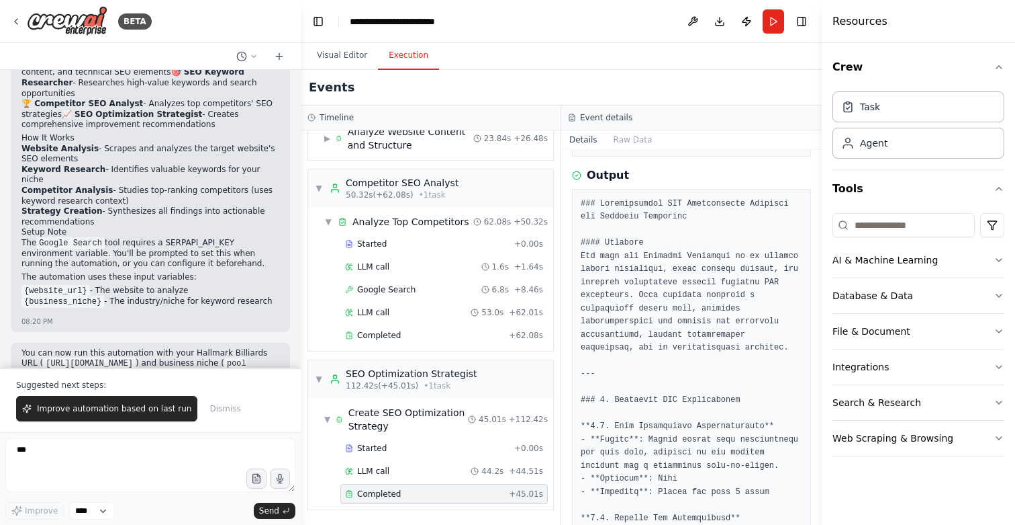
scroll to position [175, 0]
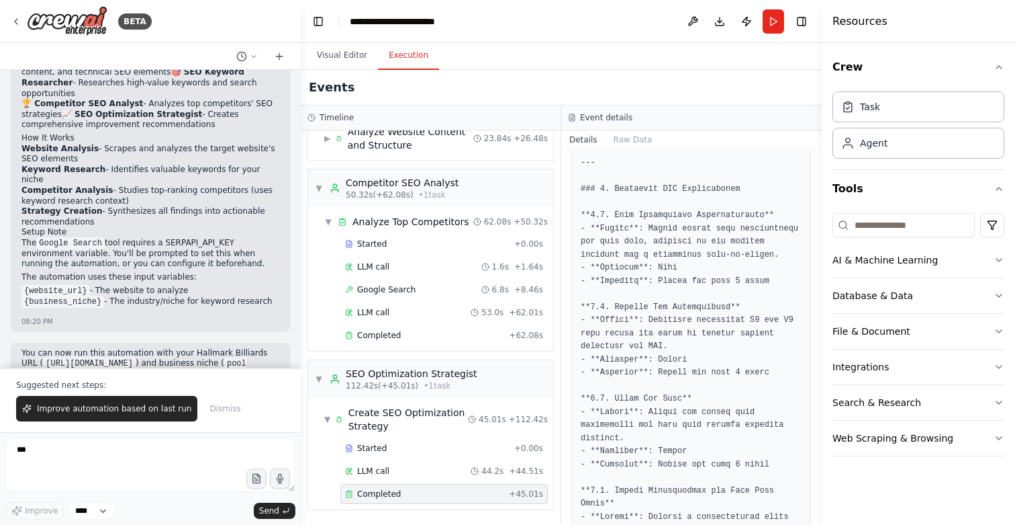
scroll to position [420, 0]
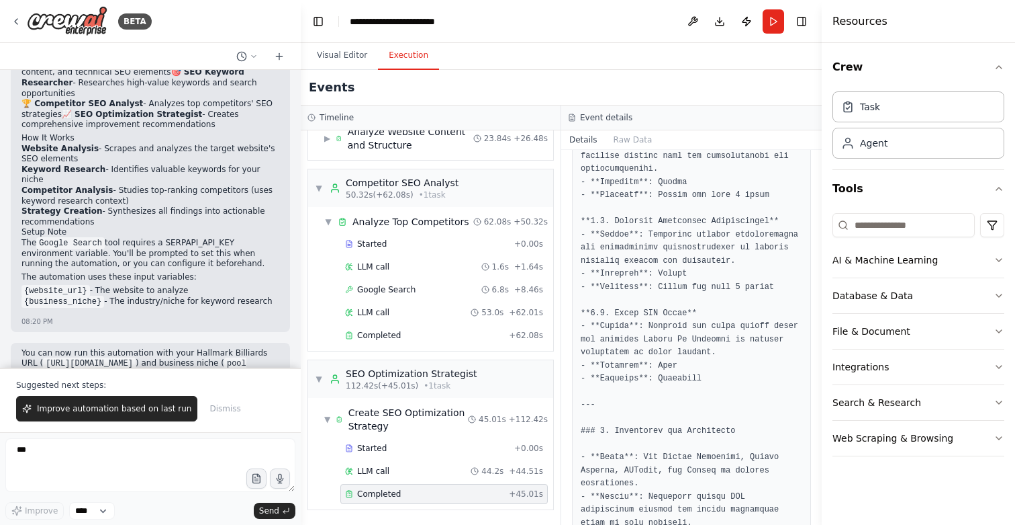
scroll to position [1772, 0]
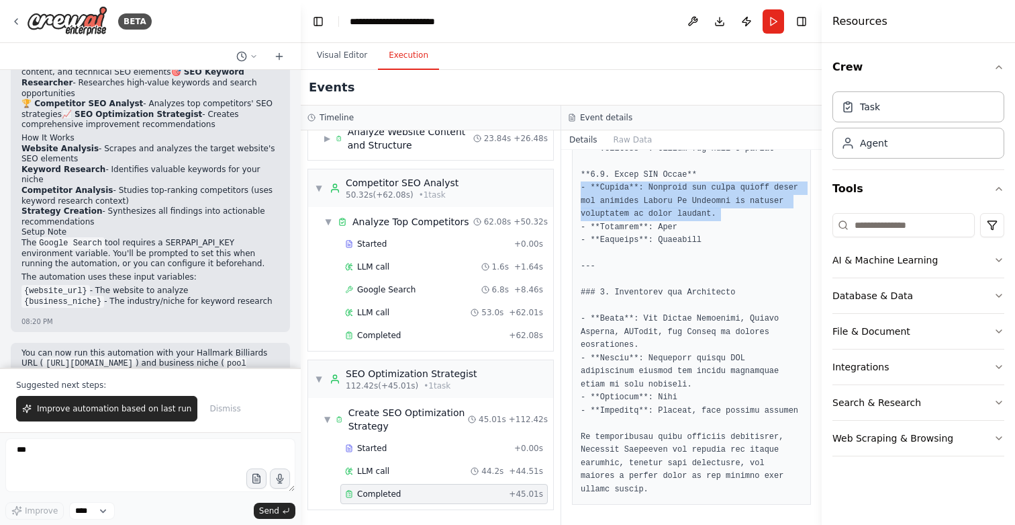
scroll to position [1911, 0]
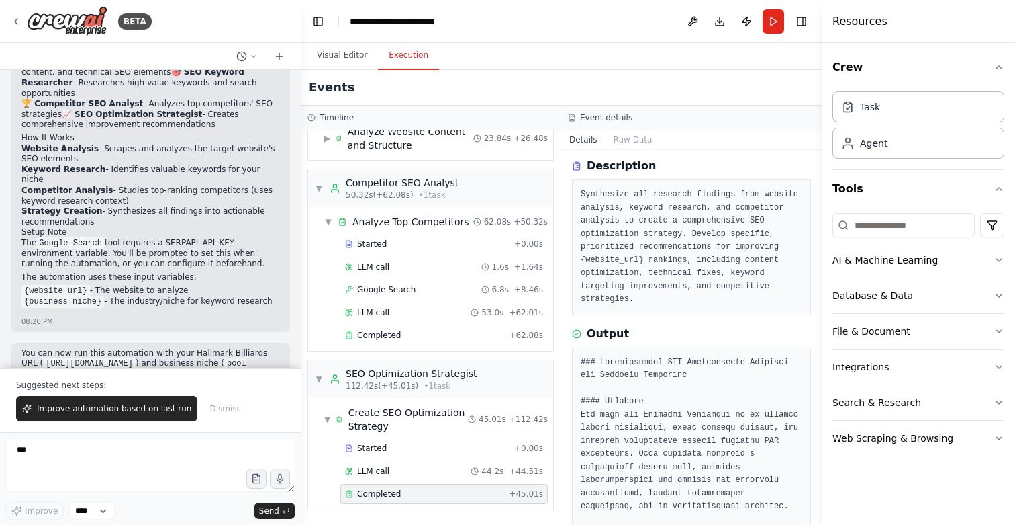
scroll to position [0, 0]
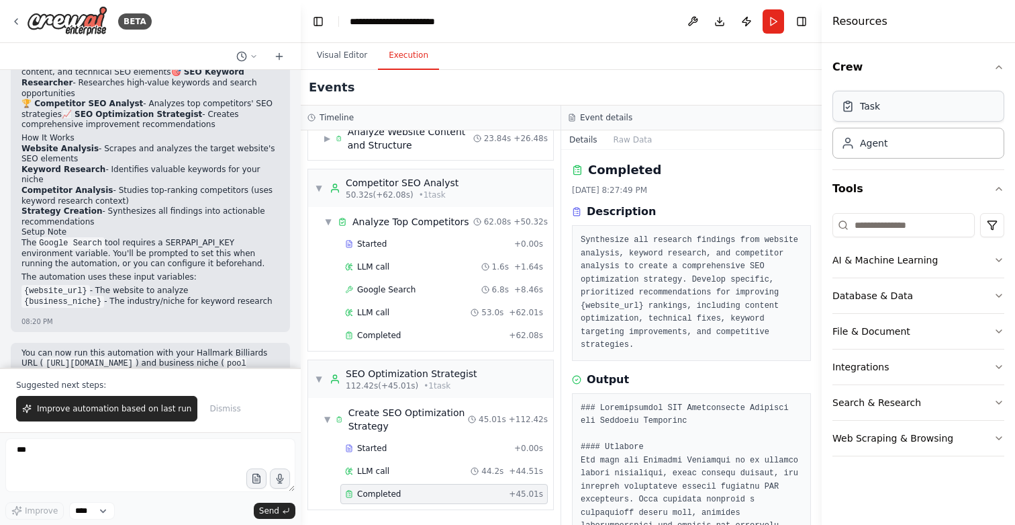
click at [868, 110] on div "Task" at bounding box center [870, 105] width 20 height 13
click at [863, 144] on div "Agent" at bounding box center [874, 142] width 28 height 13
click at [867, 223] on input at bounding box center [904, 225] width 142 height 24
click at [854, 296] on div "Database & Data" at bounding box center [873, 295] width 81 height 13
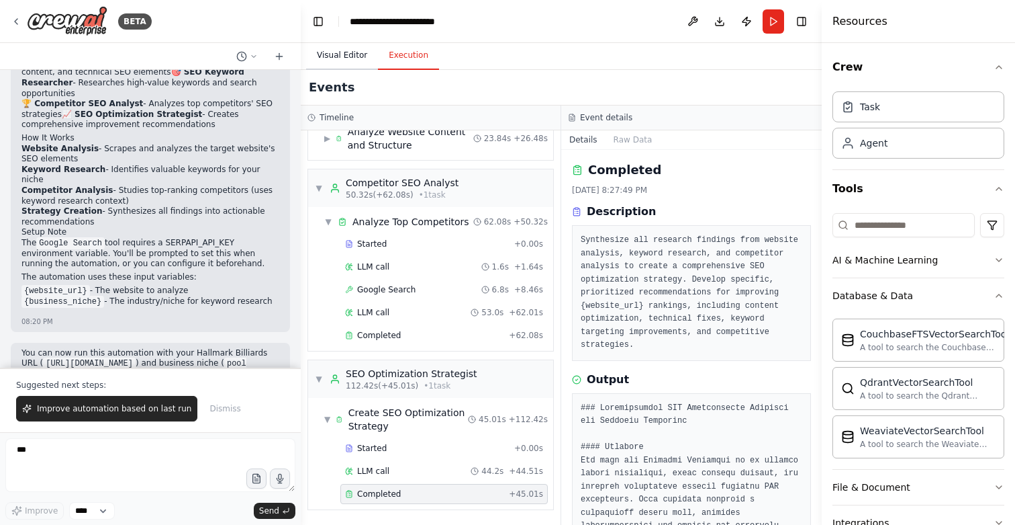
click at [348, 54] on button "Visual Editor" at bounding box center [342, 56] width 72 height 28
